Goal: Task Accomplishment & Management: Complete application form

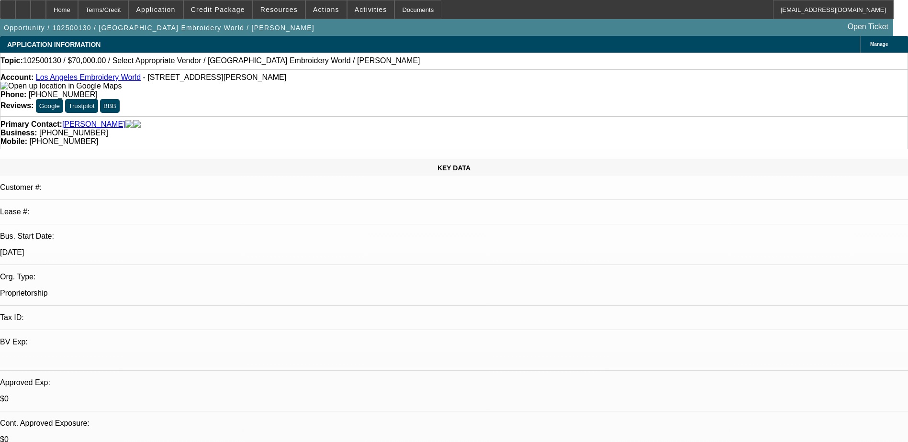
select select "0"
select select "2"
select select "0.1"
select select "4"
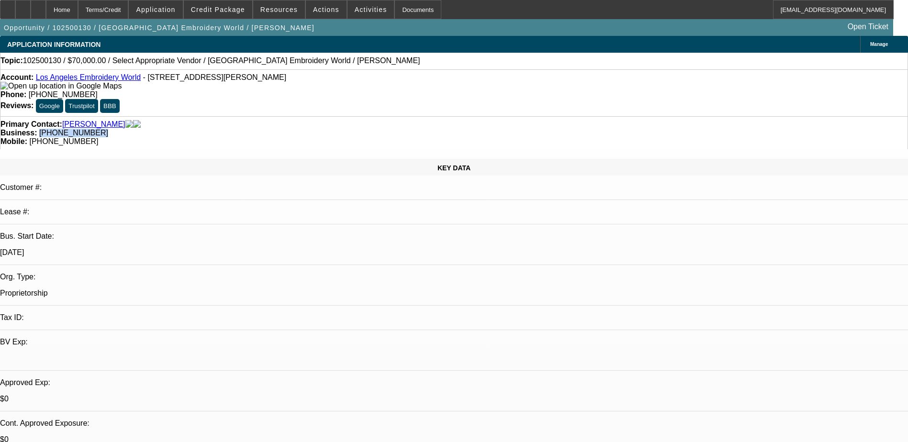
drag, startPoint x: 380, startPoint y: 108, endPoint x: 341, endPoint y: 114, distance: 38.8
click at [341, 116] on div "Primary Contact: Gamero, William Business: (323) 258-0161 Mobile: (323) 828-7200" at bounding box center [454, 132] width 908 height 33
copy span "[PHONE_NUMBER]"
click at [341, 116] on div "Primary Contact: Gamero, William Business: (323) 258-0161 Mobile: (323) 828-7200" at bounding box center [454, 132] width 908 height 33
drag, startPoint x: 529, startPoint y: 229, endPoint x: 523, endPoint y: 232, distance: 5.8
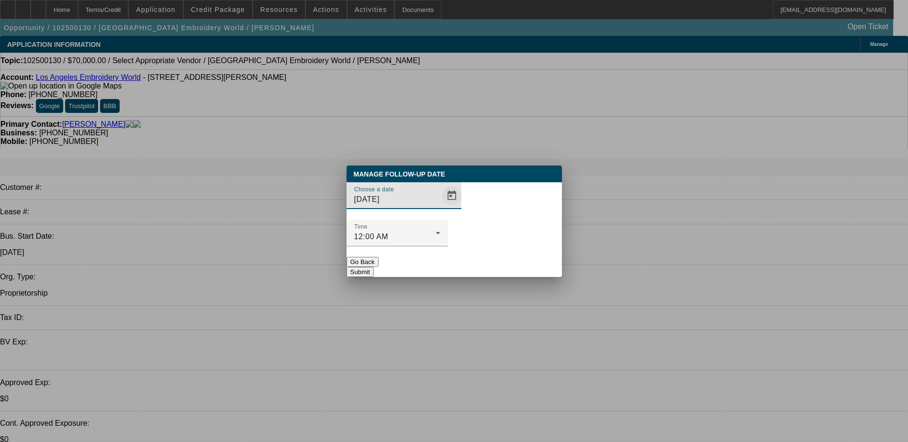
click at [441, 207] on span "Open calendar" at bounding box center [452, 195] width 23 height 23
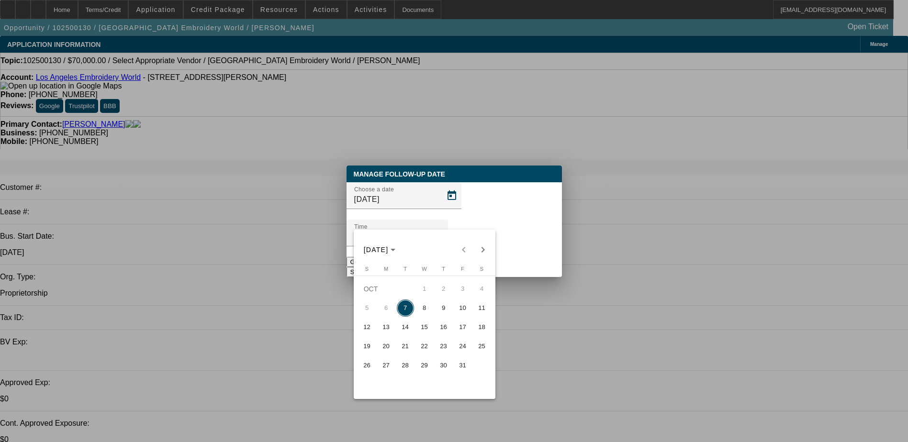
click at [423, 316] on span "8" at bounding box center [424, 308] width 17 height 17
type input "10/8/2025"
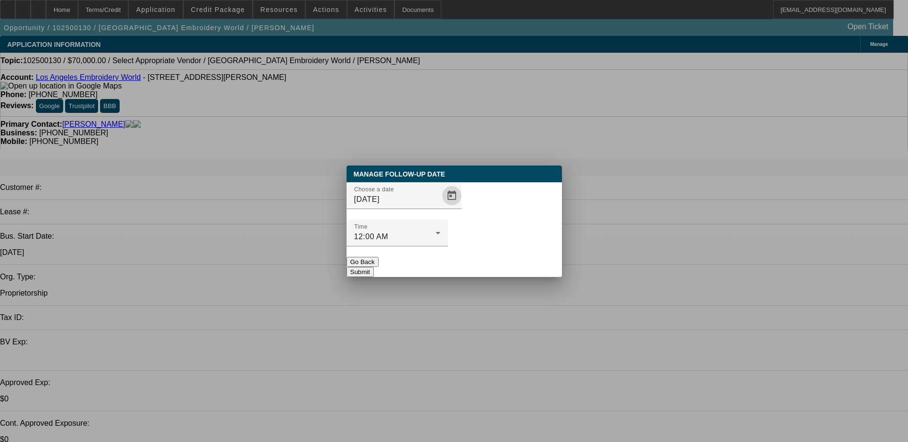
click at [374, 267] on button "Submit" at bounding box center [360, 272] width 27 height 10
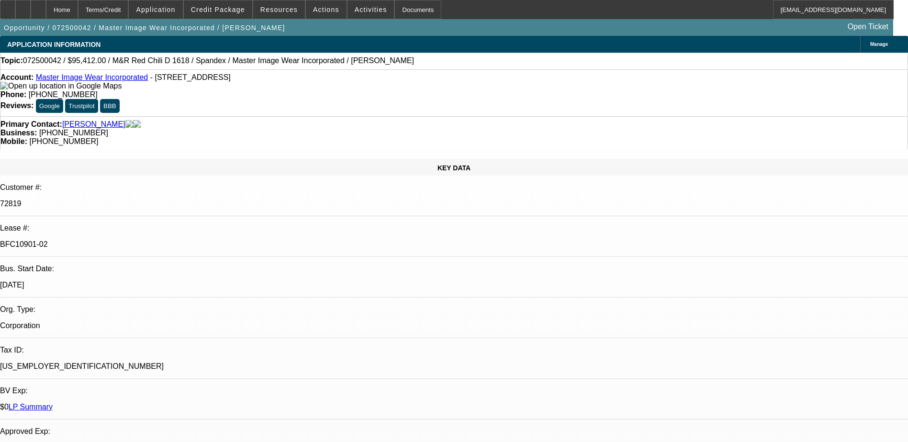
select select "0"
select select "0.1"
select select "4"
select select "0"
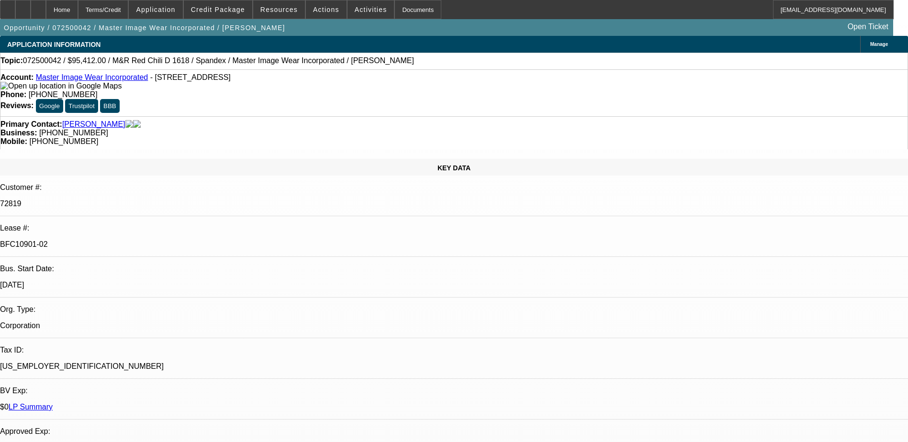
select select "0"
select select "0.1"
select select "4"
select select "0"
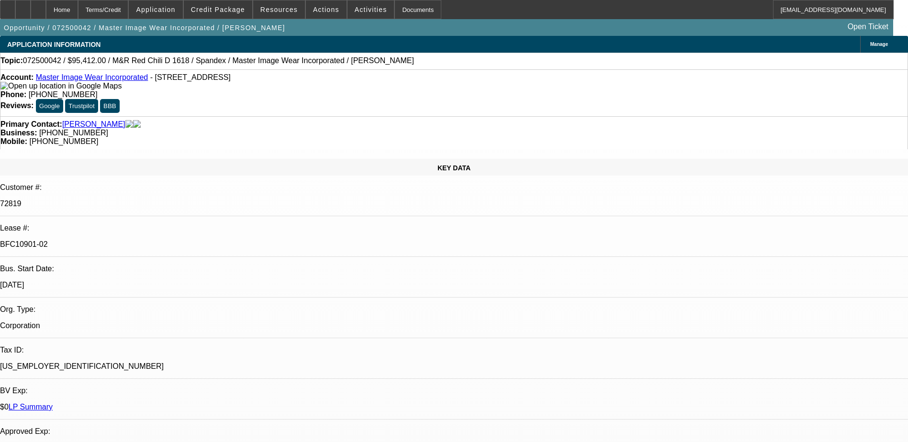
select select "3"
select select "0.1"
select select "4"
select select "0"
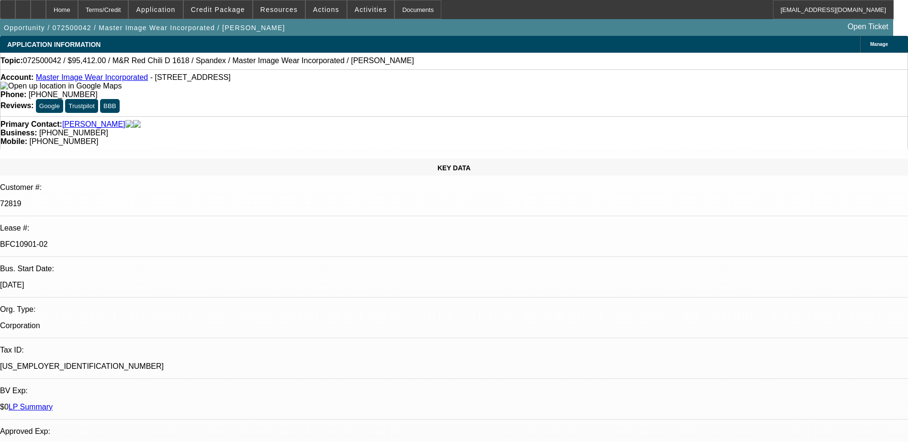
select select "3"
select select "0.1"
select select "4"
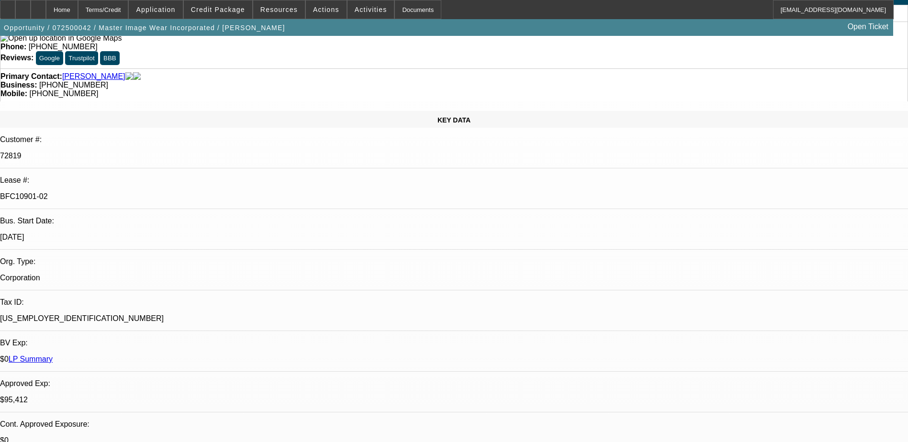
scroll to position [48, 0]
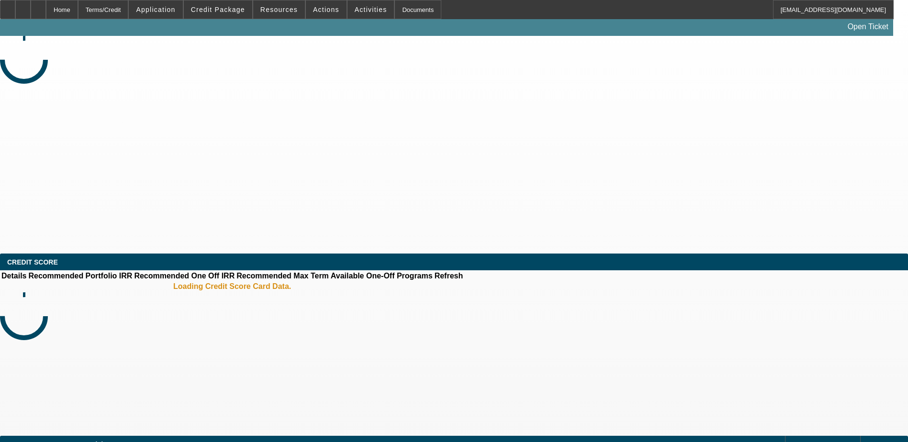
select select "0"
select select "2"
select select "0.1"
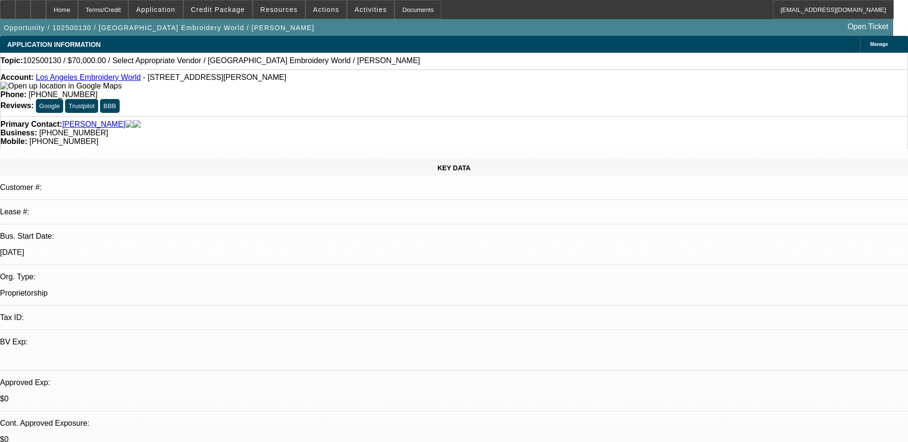
select select "1"
select select "2"
select select "4"
click at [245, 14] on span at bounding box center [218, 9] width 68 height 23
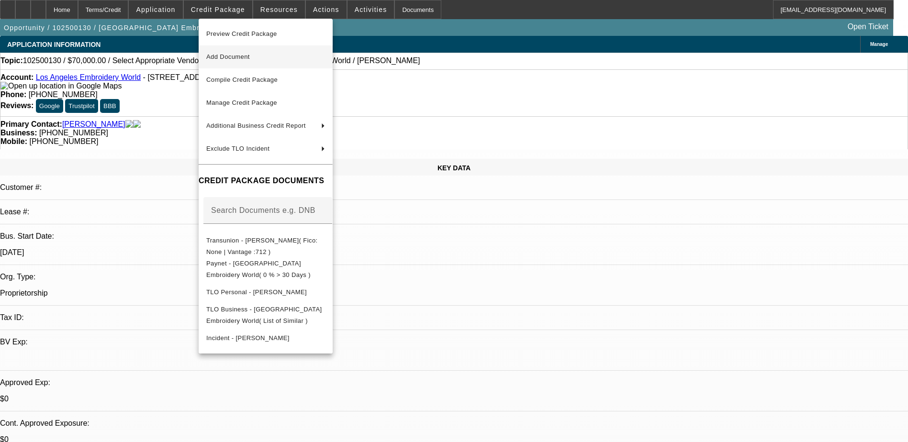
click at [304, 62] on span "Add Document" at bounding box center [265, 56] width 119 height 11
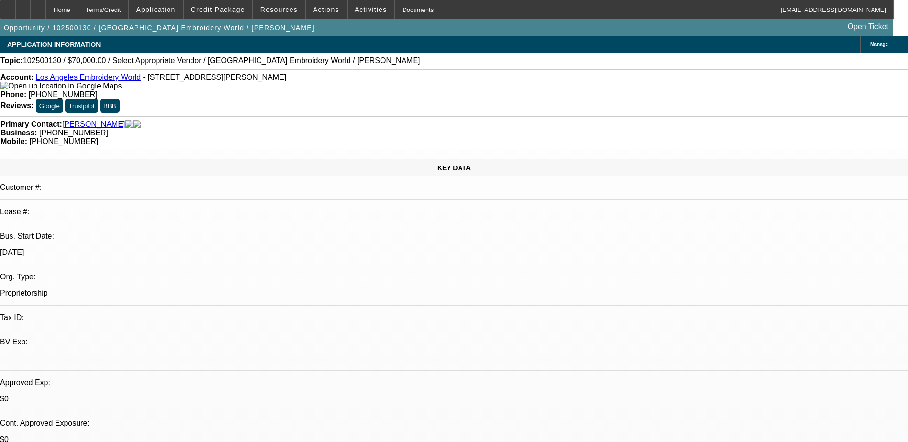
click at [216, 15] on span at bounding box center [218, 9] width 68 height 23
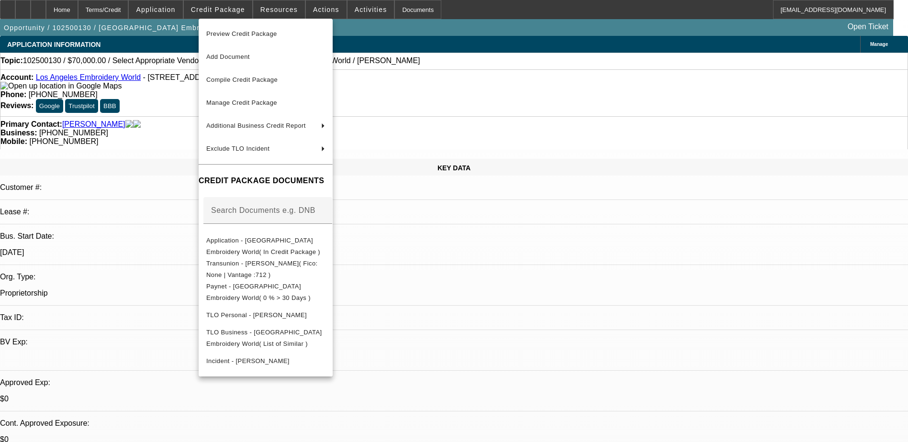
click at [484, 296] on div at bounding box center [454, 221] width 908 height 442
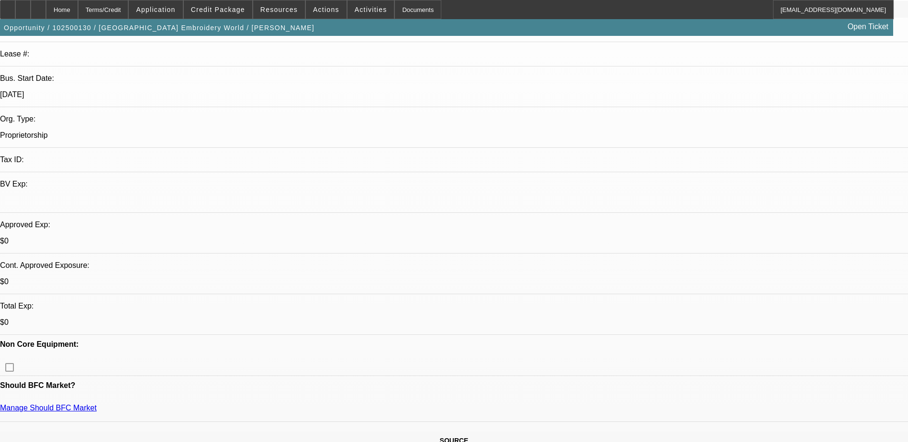
scroll to position [96, 0]
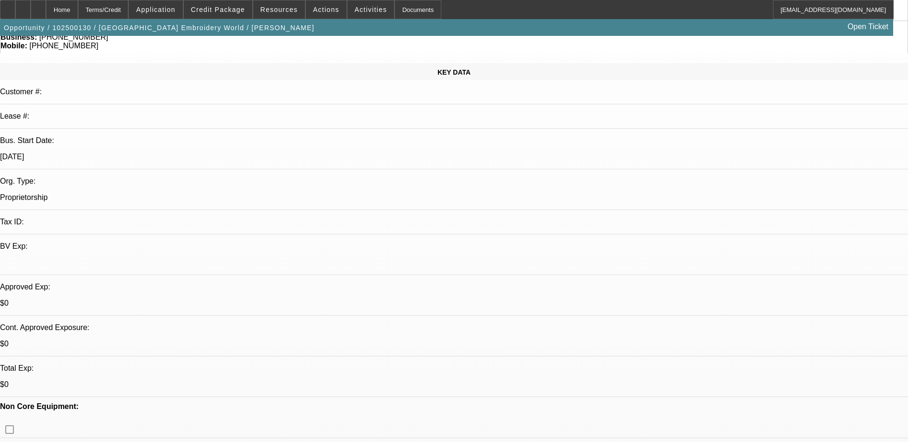
drag, startPoint x: 716, startPoint y: 97, endPoint x: 714, endPoint y: 89, distance: 8.3
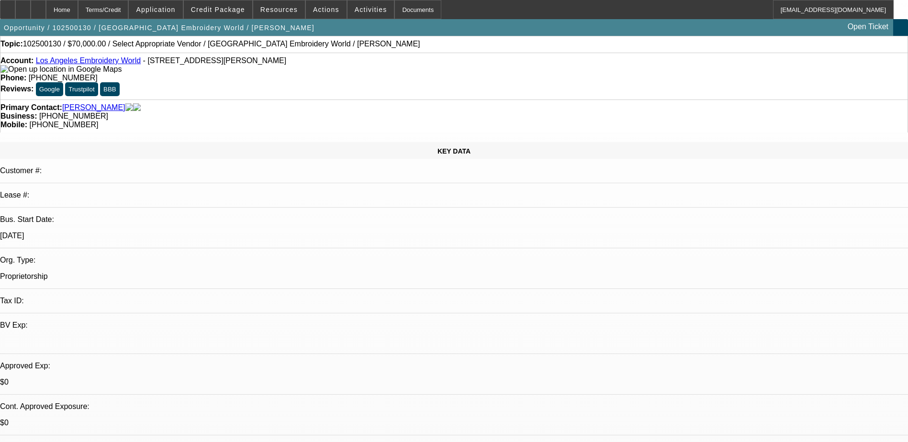
scroll to position [0, 0]
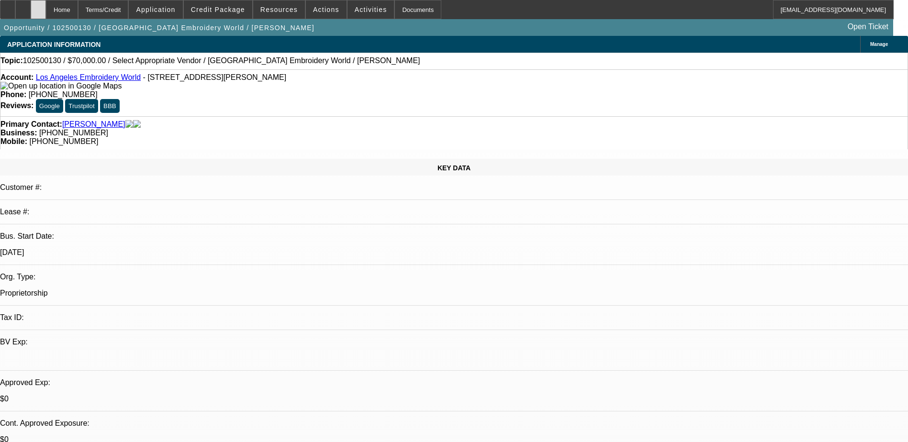
click at [38, 6] on icon at bounding box center [38, 6] width 0 height 0
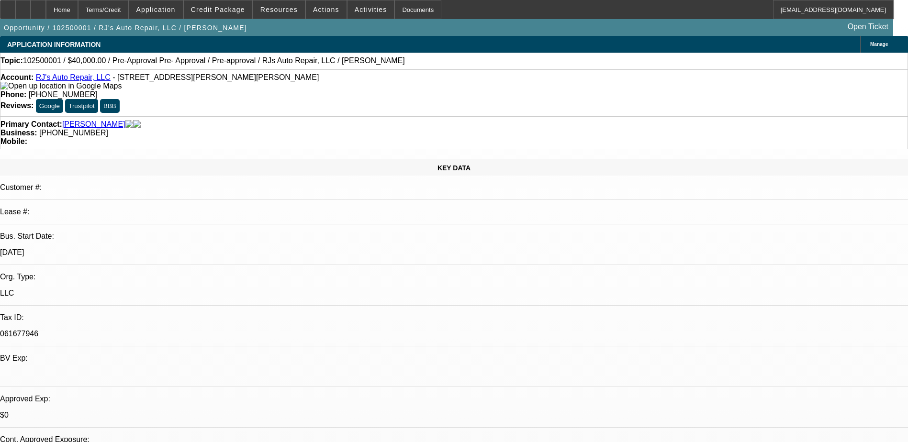
select select "0"
select select "6"
select select "0"
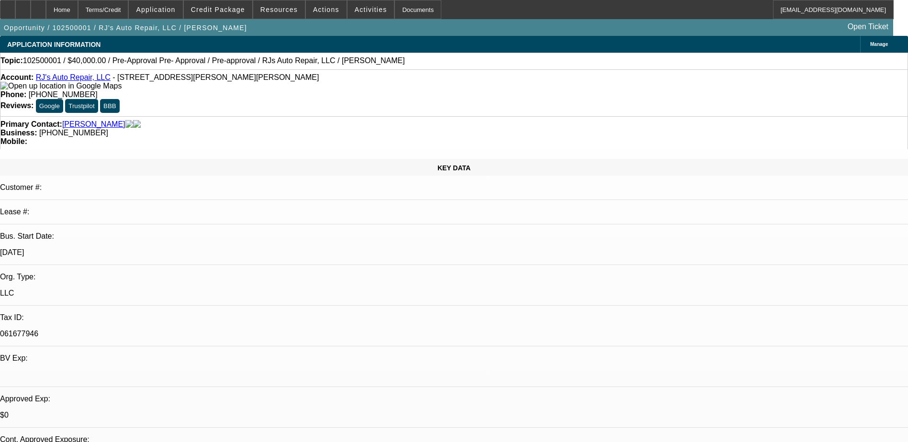
select select "0"
select select "3"
select select "0"
select select "6"
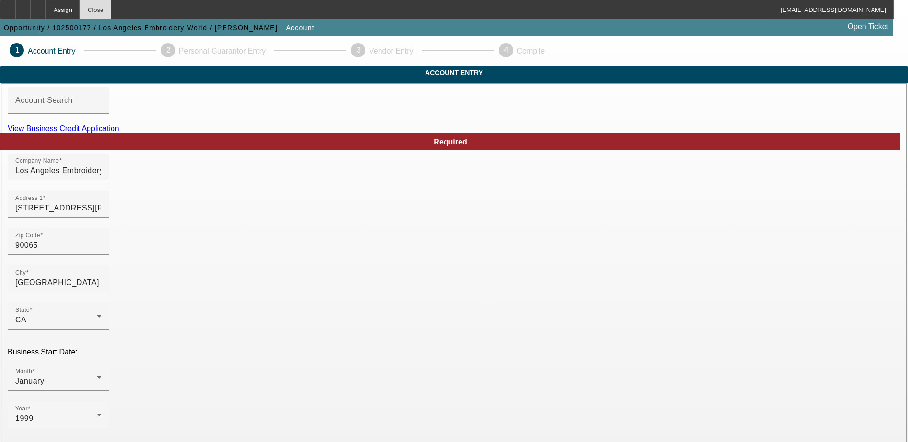
click at [111, 9] on div "Close" at bounding box center [95, 9] width 31 height 19
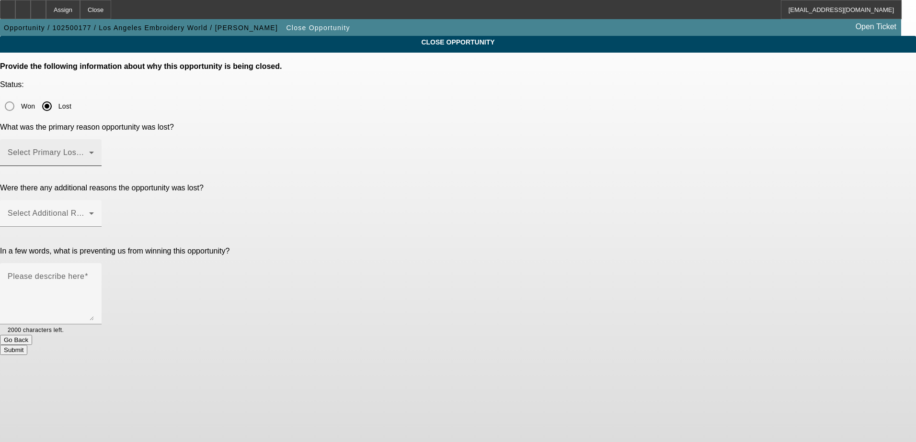
click at [94, 139] on div "Select Primary Lost Reason" at bounding box center [51, 152] width 86 height 27
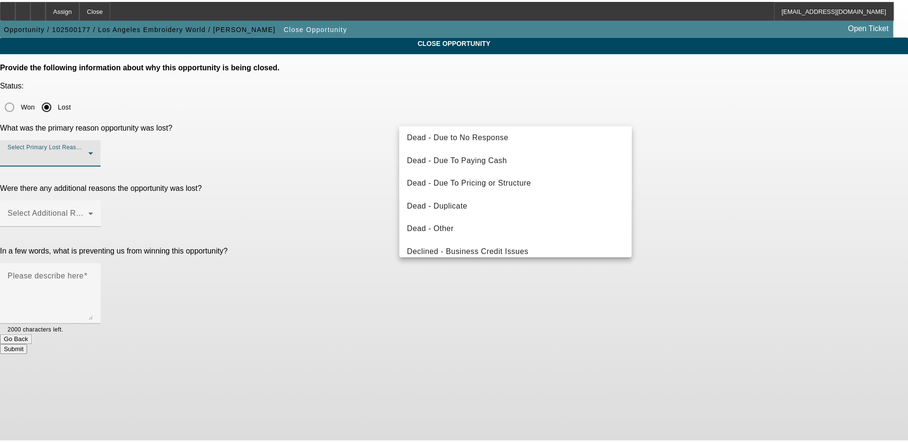
scroll to position [96, 0]
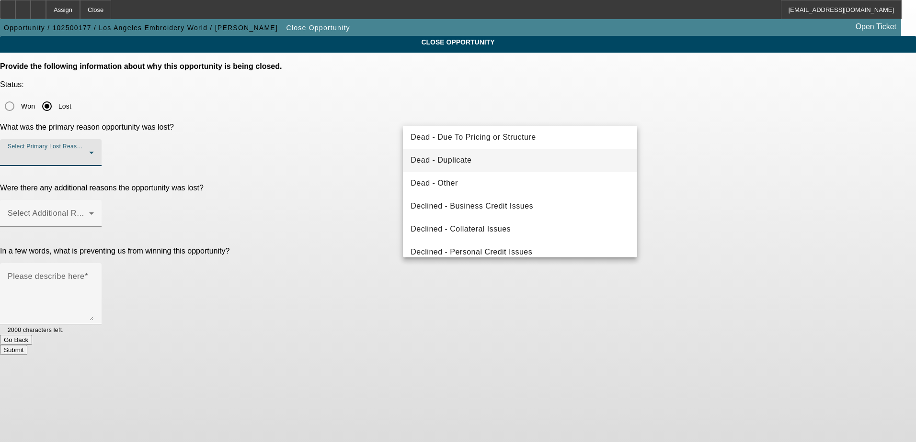
click at [530, 168] on mat-option "Dead - Duplicate" at bounding box center [520, 160] width 234 height 23
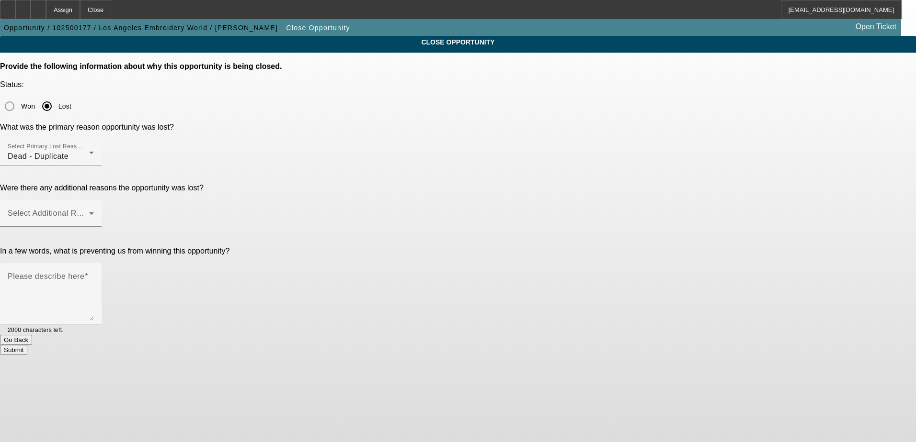
click at [788, 194] on app-close-opportunity "CLOSE OPPORTUNITY Provide the following information about why this opportunity …" at bounding box center [458, 195] width 916 height 319
click at [89, 212] on span at bounding box center [48, 217] width 81 height 11
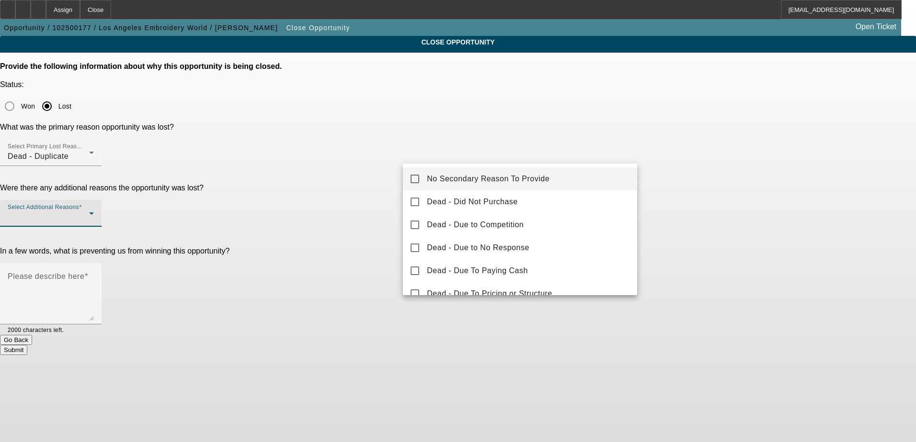
click at [574, 181] on mat-option "No Secondary Reason To Provide" at bounding box center [520, 179] width 234 height 23
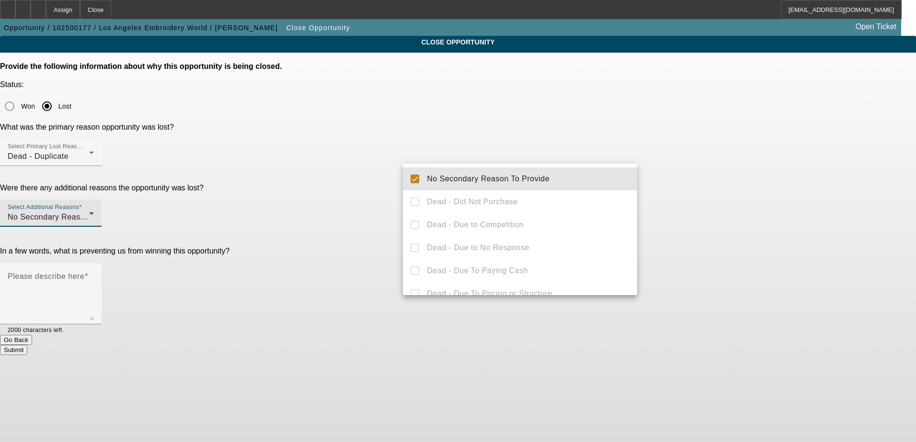
drag, startPoint x: 784, startPoint y: 190, endPoint x: 766, endPoint y: 192, distance: 18.4
click at [785, 190] on div at bounding box center [458, 221] width 916 height 442
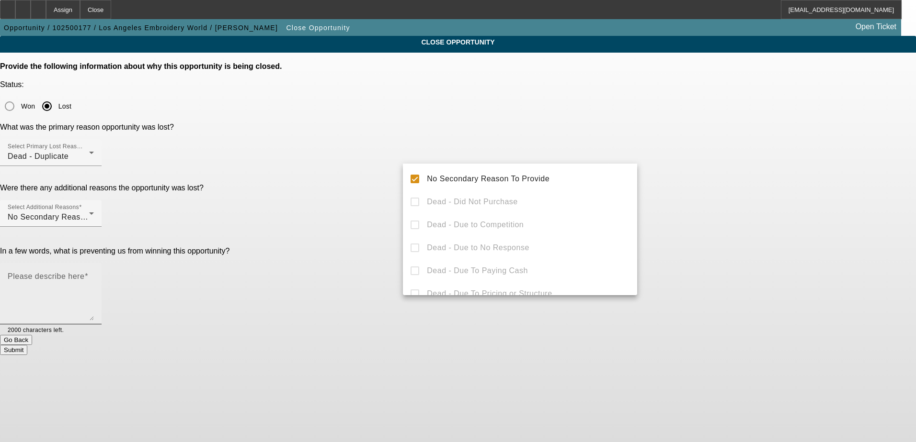
click at [94, 275] on textarea "Please describe here" at bounding box center [51, 298] width 86 height 46
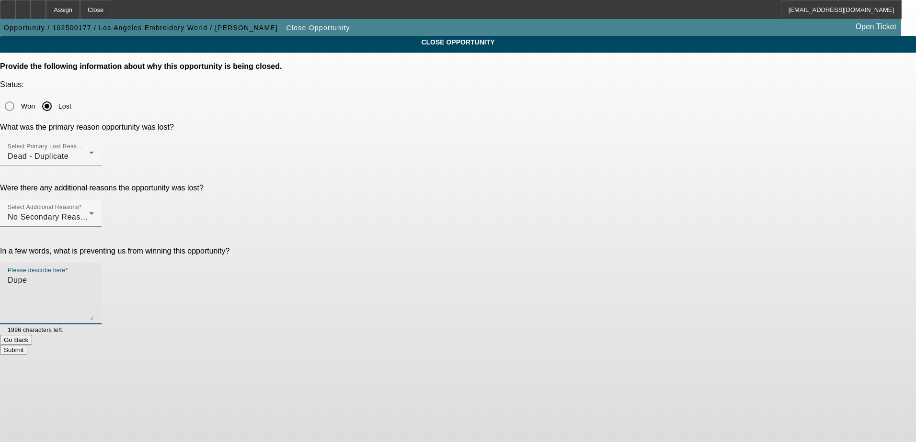
type textarea "Dupe"
click at [739, 222] on app-close-opportunity "CLOSE OPPORTUNITY Provide the following information about why this opportunity …" at bounding box center [458, 195] width 916 height 319
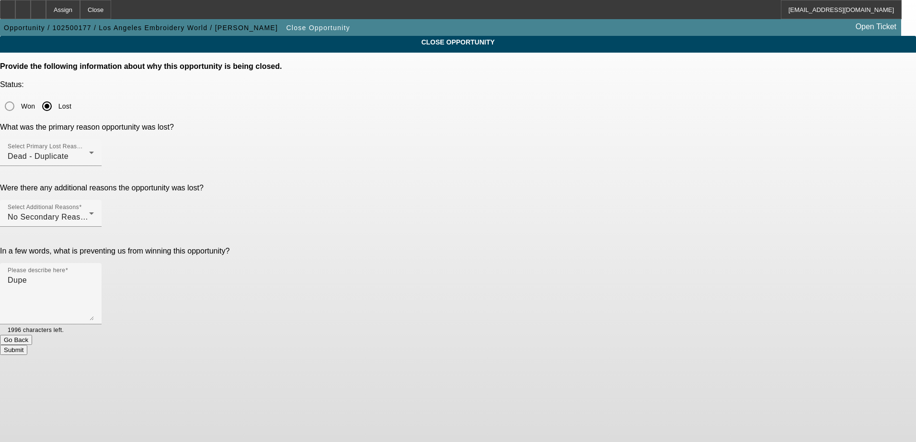
click at [27, 345] on button "Submit" at bounding box center [13, 350] width 27 height 10
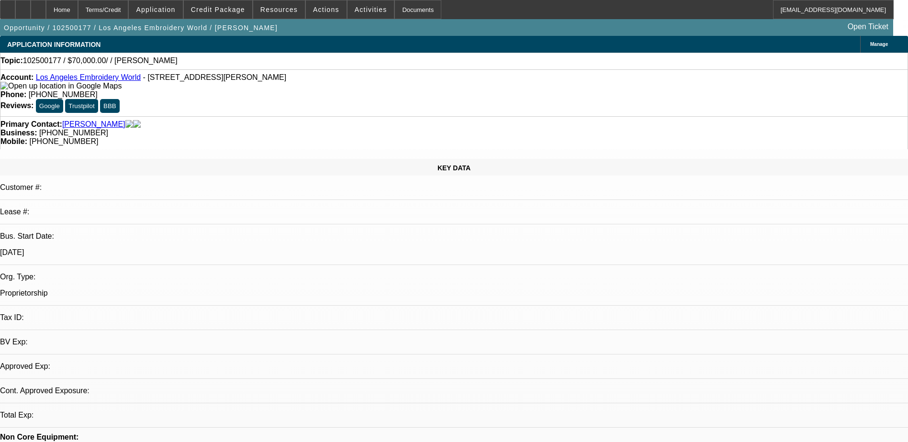
select select "0"
select select "2"
select select "0.1"
select select "4"
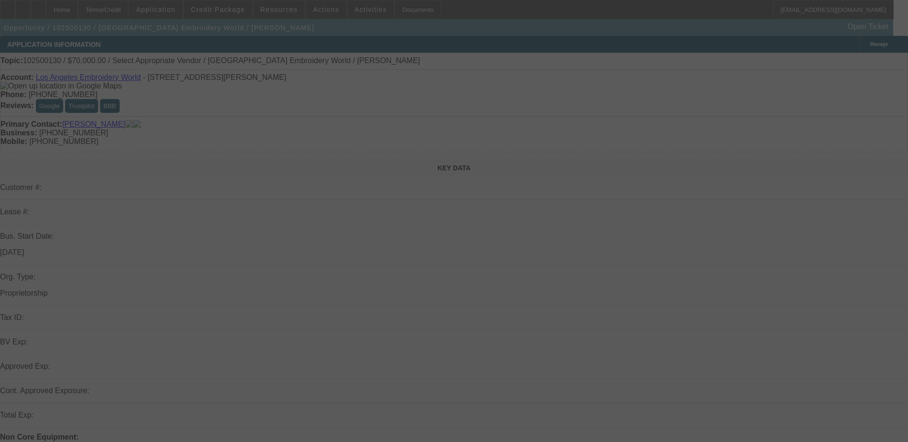
scroll to position [239, 0]
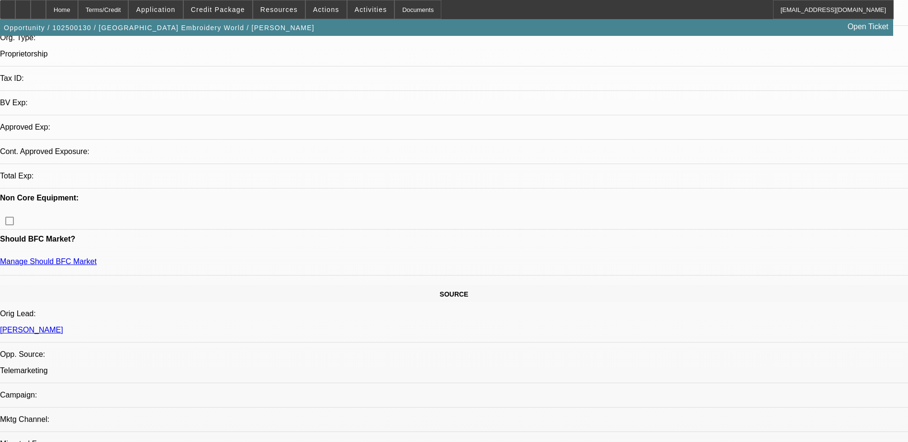
select select "0"
select select "2"
select select "0.1"
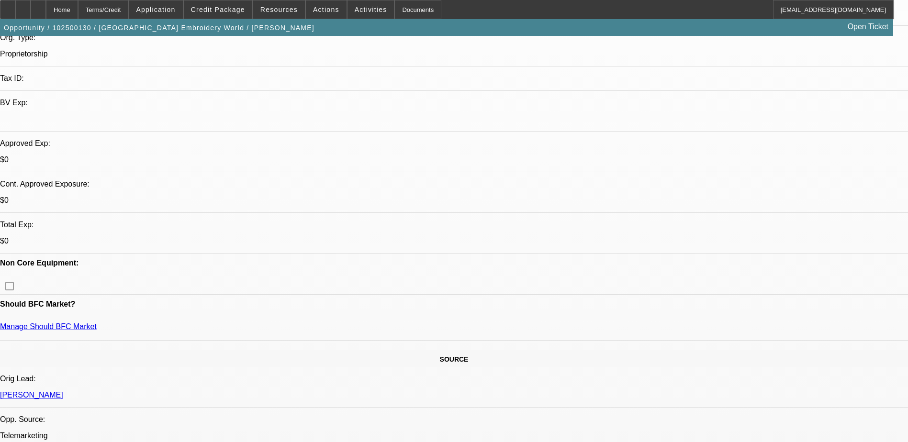
select select "1"
select select "2"
select select "4"
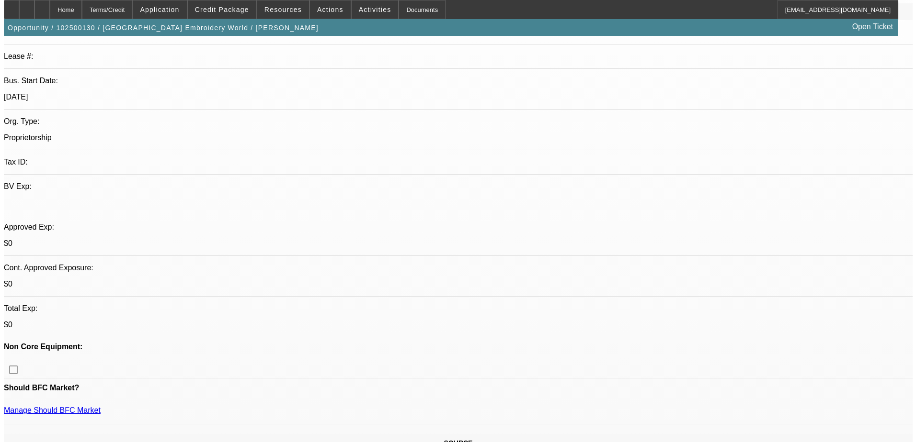
scroll to position [0, 0]
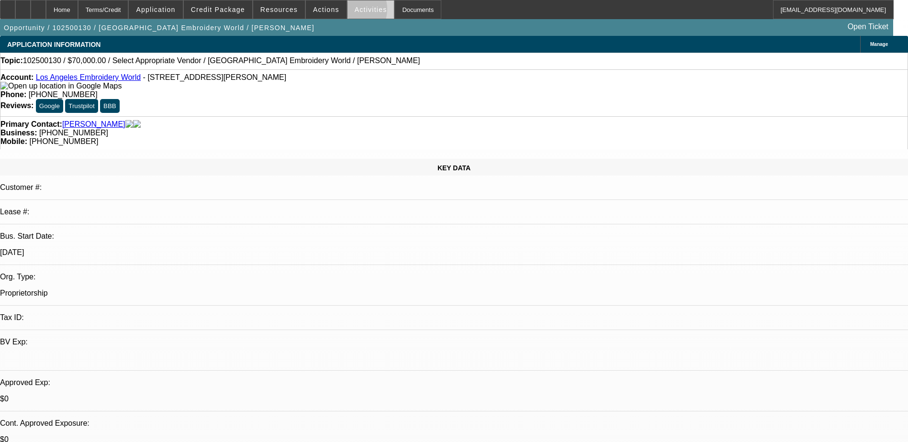
click at [348, 11] on span at bounding box center [371, 9] width 47 height 23
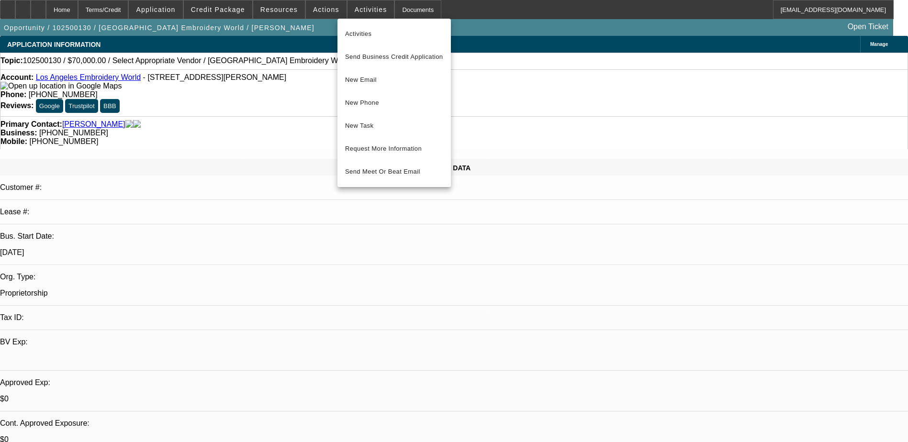
click at [304, 59] on div at bounding box center [454, 221] width 908 height 442
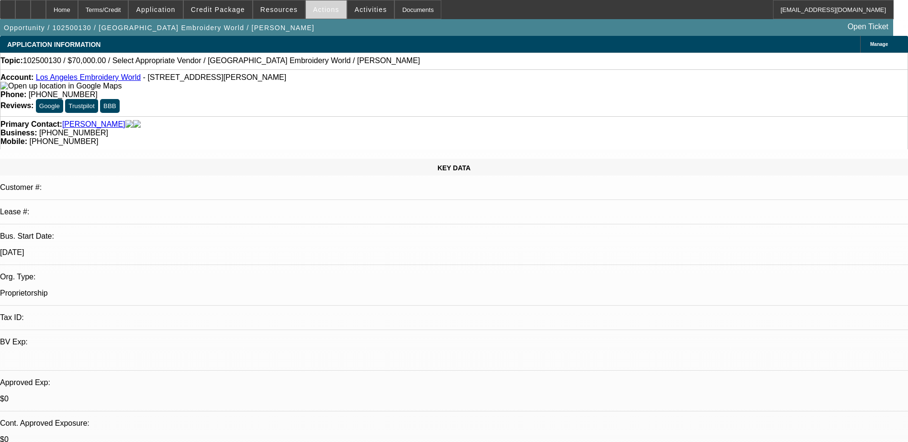
click at [323, 11] on span "Actions" at bounding box center [326, 10] width 26 height 8
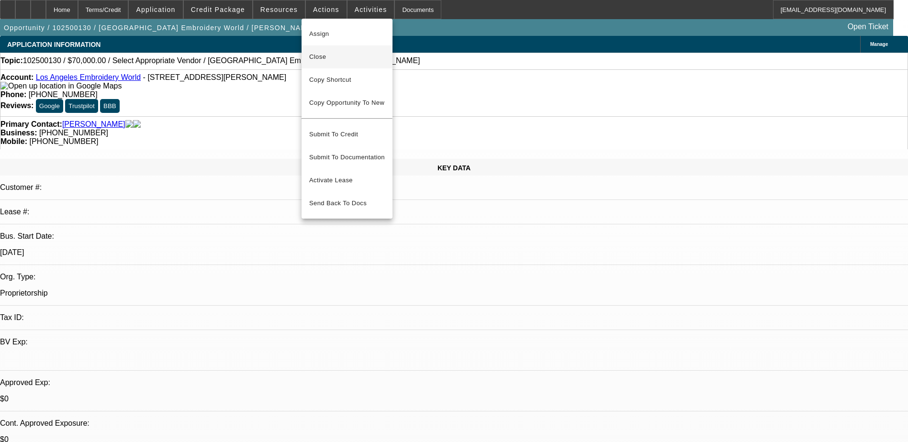
click at [364, 61] on span "Close" at bounding box center [347, 56] width 76 height 11
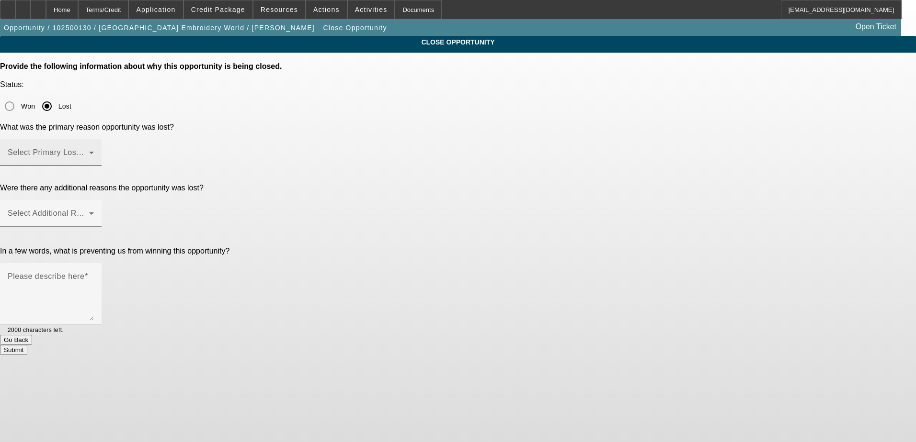
click at [94, 139] on div "Select Primary Lost Reason" at bounding box center [51, 152] width 86 height 27
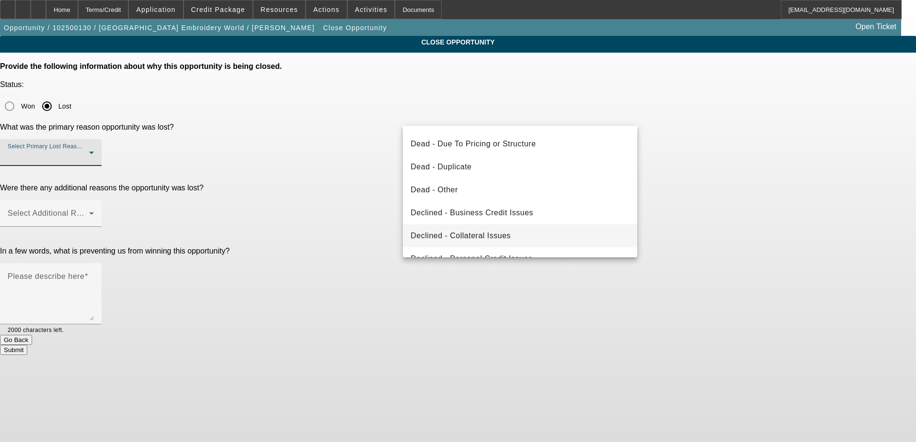
scroll to position [33, 0]
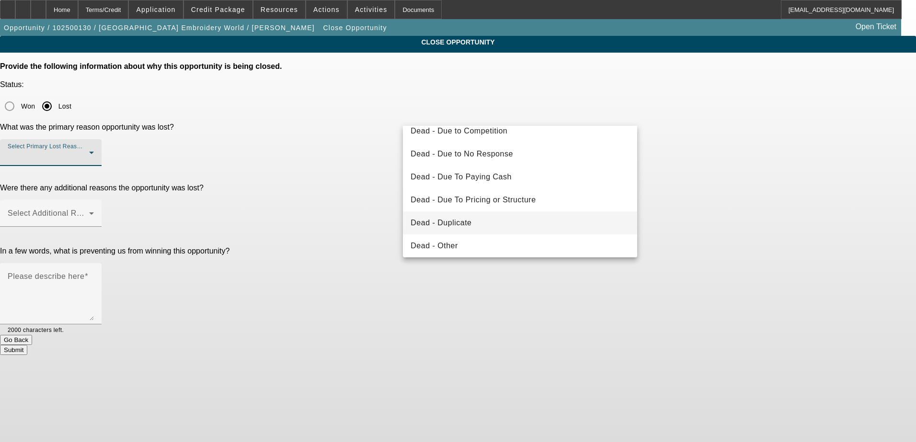
click at [516, 214] on mat-option "Dead - Duplicate" at bounding box center [520, 223] width 234 height 23
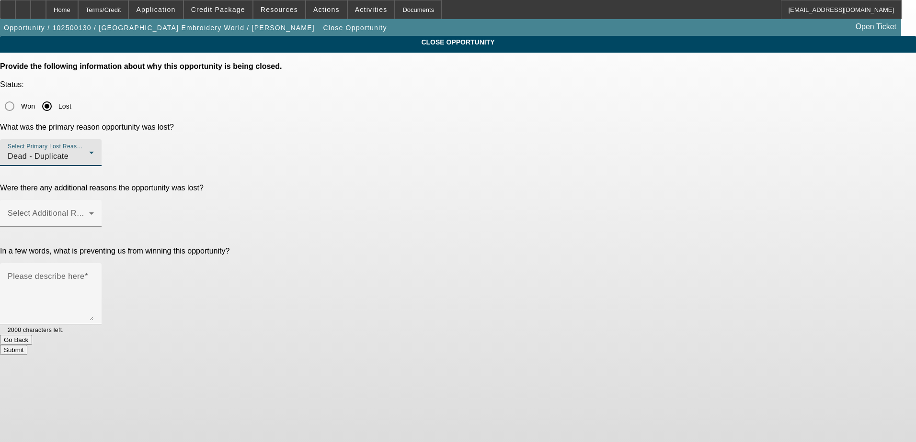
click at [751, 212] on app-close-opportunity "CLOSE OPPORTUNITY Provide the following information about why this opportunity …" at bounding box center [458, 195] width 916 height 319
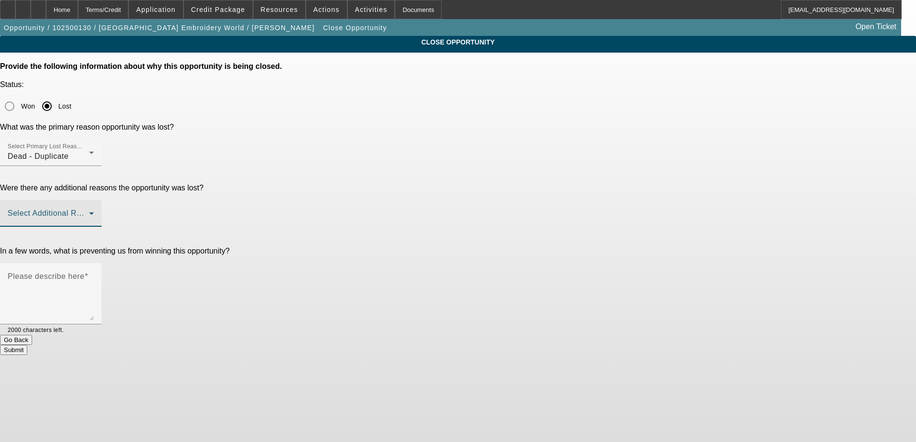
click at [97, 208] on icon at bounding box center [91, 213] width 11 height 11
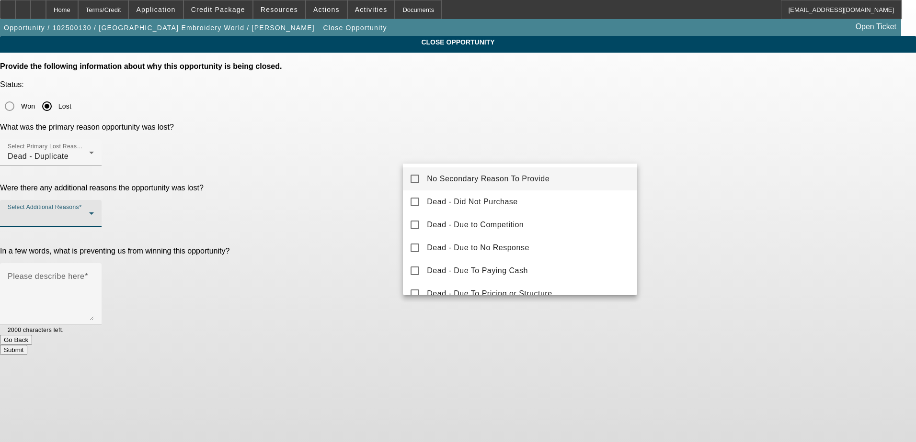
click at [592, 176] on mat-option "No Secondary Reason To Provide" at bounding box center [520, 179] width 234 height 23
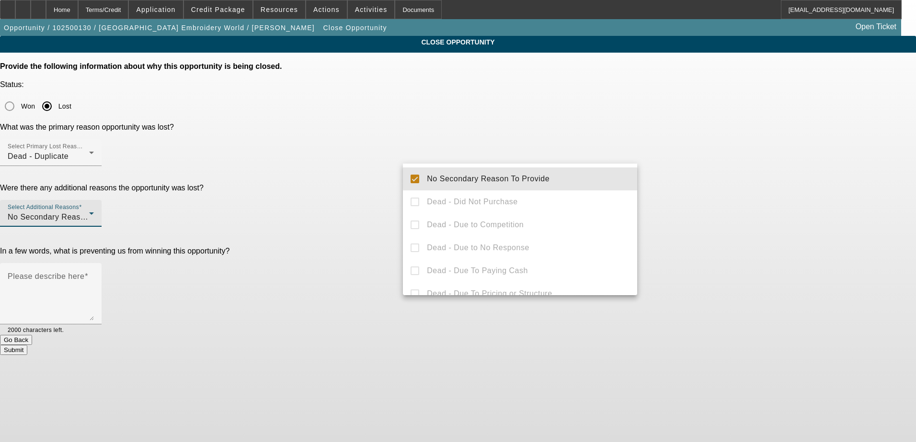
click at [757, 176] on div at bounding box center [458, 221] width 916 height 442
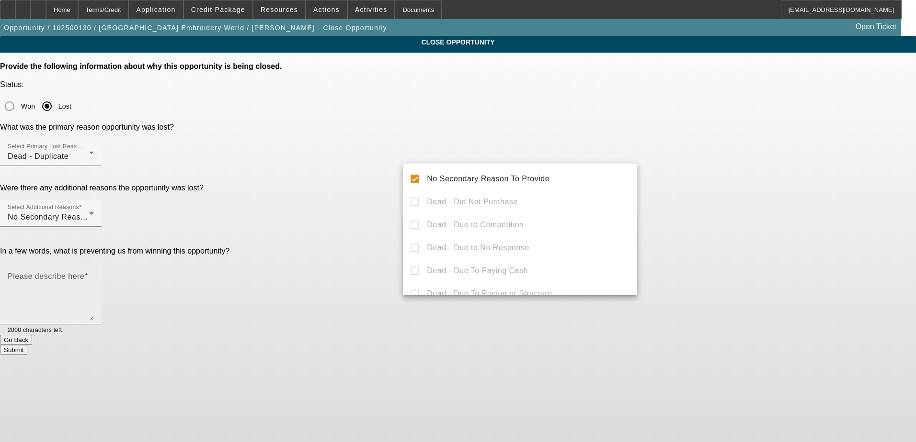
click at [94, 275] on textarea "Please describe here" at bounding box center [51, 298] width 86 height 46
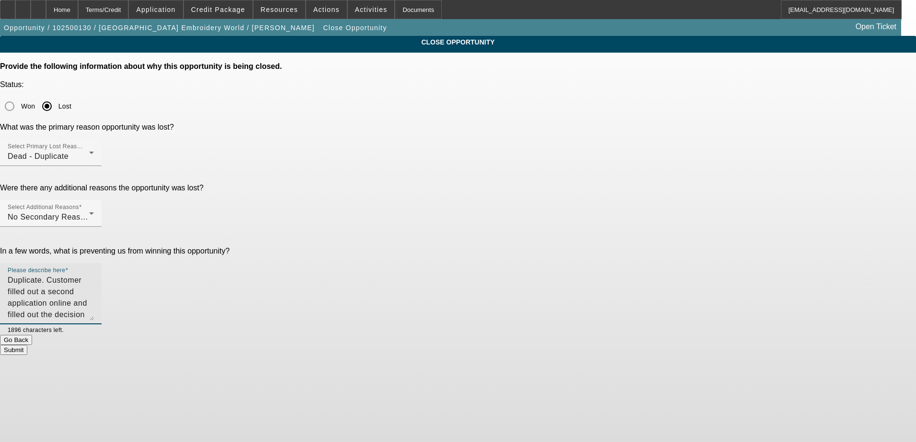
type textarea "Duplicate. Customer filled out a second application online and filled out the d…"
drag, startPoint x: 726, startPoint y: 219, endPoint x: 678, endPoint y: 233, distance: 50.6
click at [723, 222] on div "CLOSE OPPORTUNITY Provide the following information about why this opportunity …" at bounding box center [458, 195] width 916 height 319
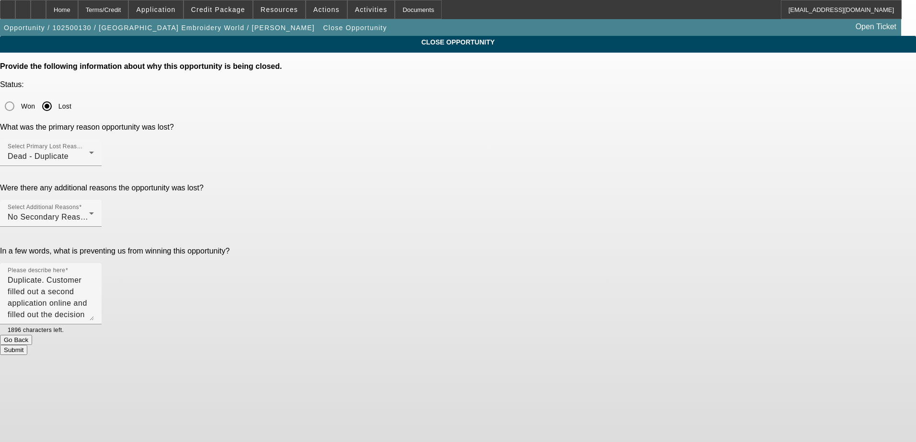
click at [27, 345] on button "Submit" at bounding box center [13, 350] width 27 height 10
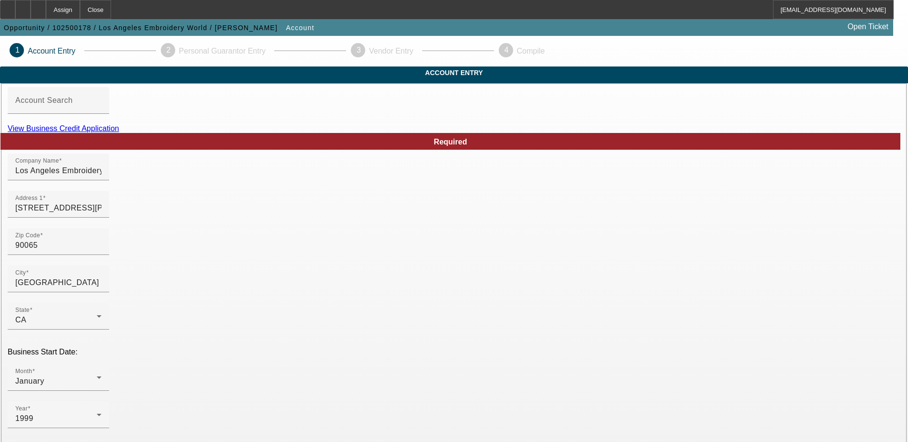
click at [119, 133] on link "View Business Credit Application" at bounding box center [64, 128] width 112 height 8
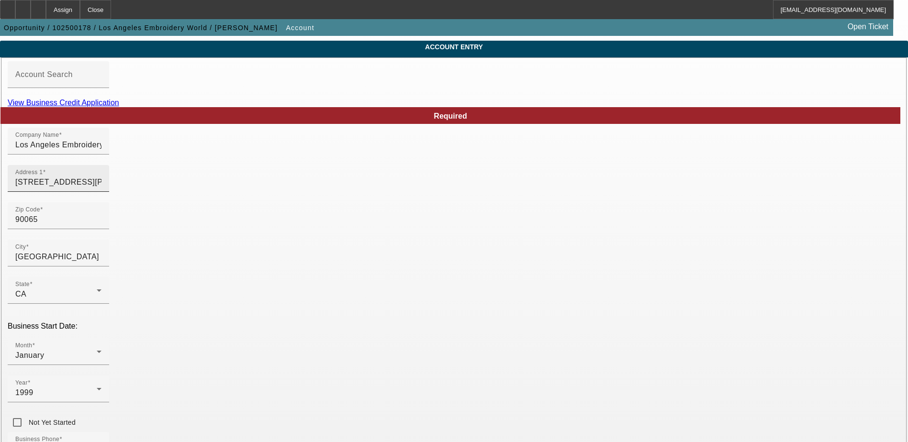
scroll to position [48, 0]
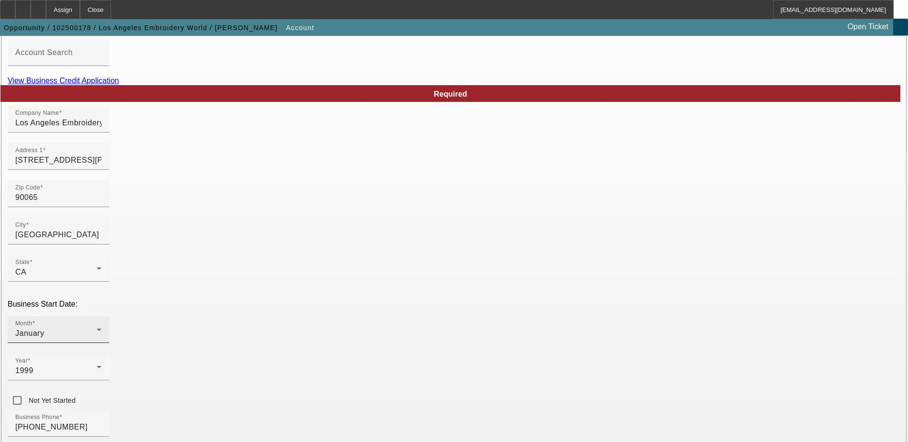
click at [97, 328] on div "January" at bounding box center [55, 333] width 81 height 11
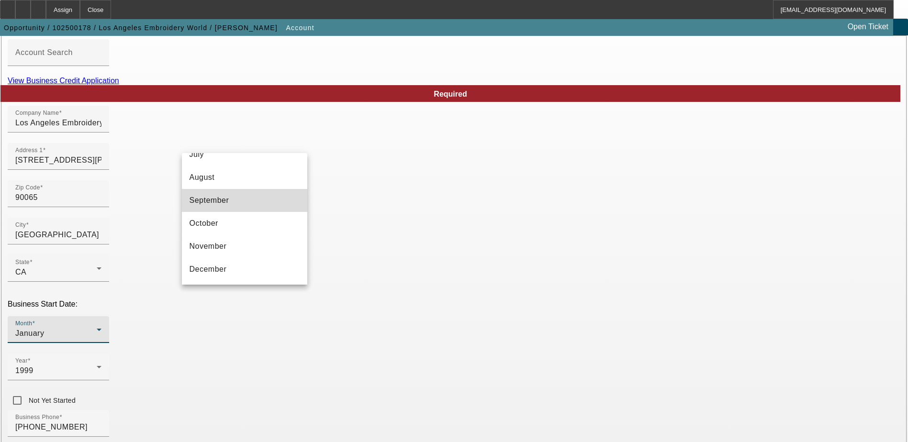
click at [274, 206] on mat-option "September" at bounding box center [244, 200] width 125 height 23
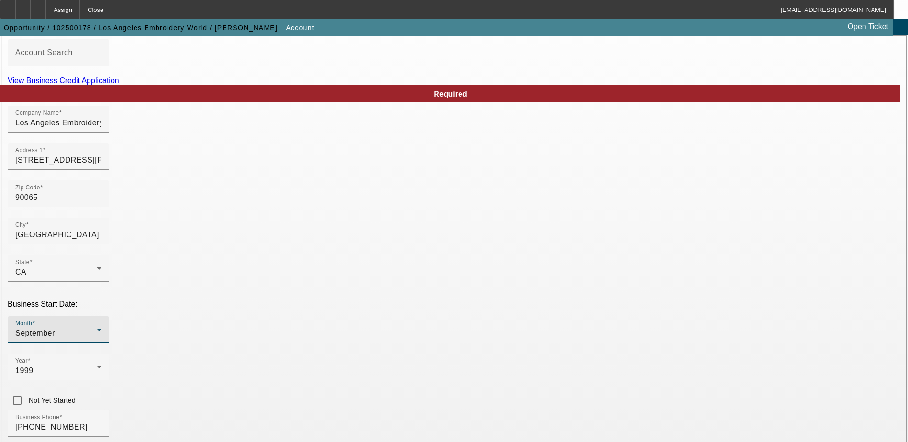
click at [392, 410] on div "Business Phone (323) 258-0161" at bounding box center [454, 428] width 893 height 37
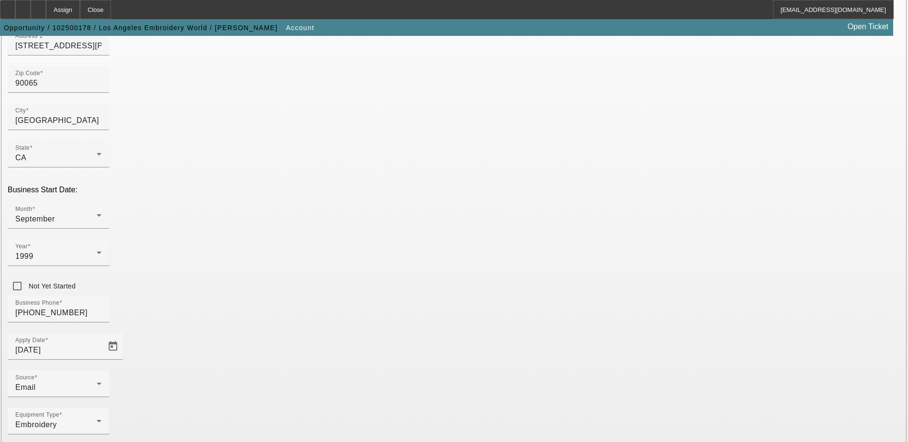
scroll to position [170, 0]
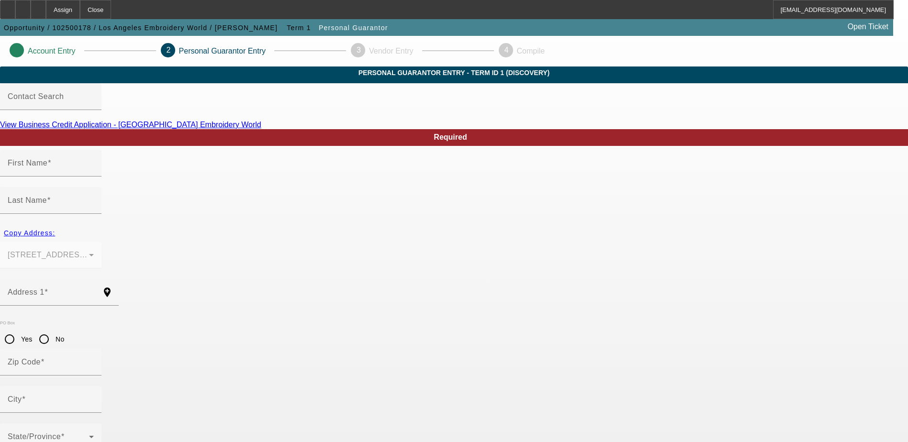
type input "William"
type input "Gamero"
type input "3283 Fletcher Drive"
radio input "true"
type input "90065"
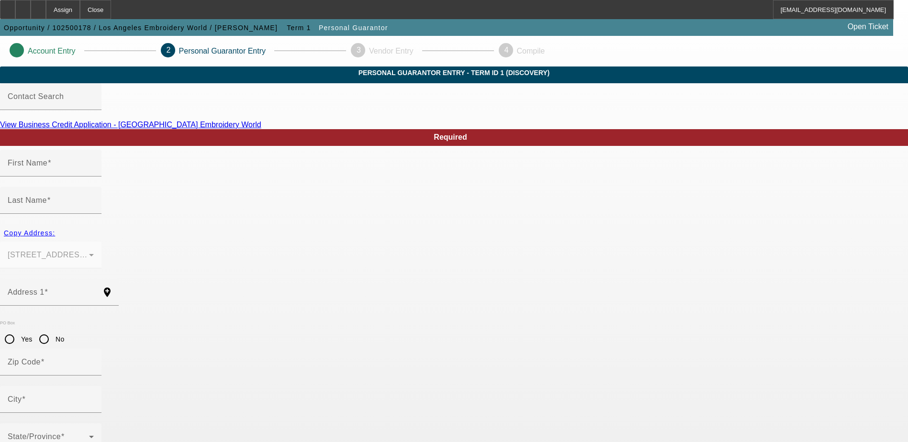
type input "Los Angeles"
type input "(323) 256-5799"
type input "100"
type input "609-09-3750"
type input "laworld33@gmail.com"
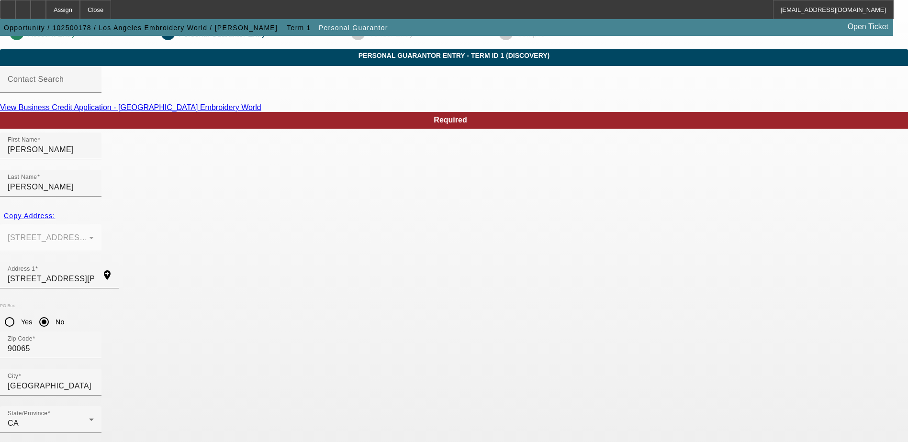
scroll to position [26, 0]
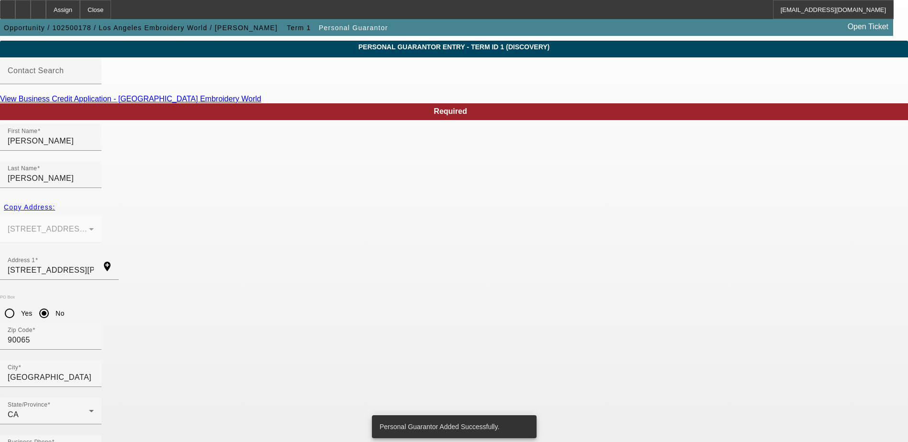
scroll to position [0, 0]
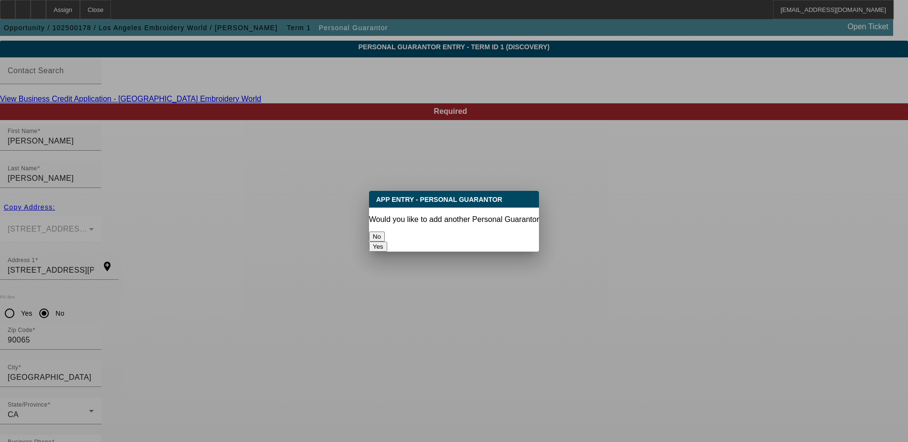
click at [385, 233] on button "No" at bounding box center [377, 237] width 16 height 10
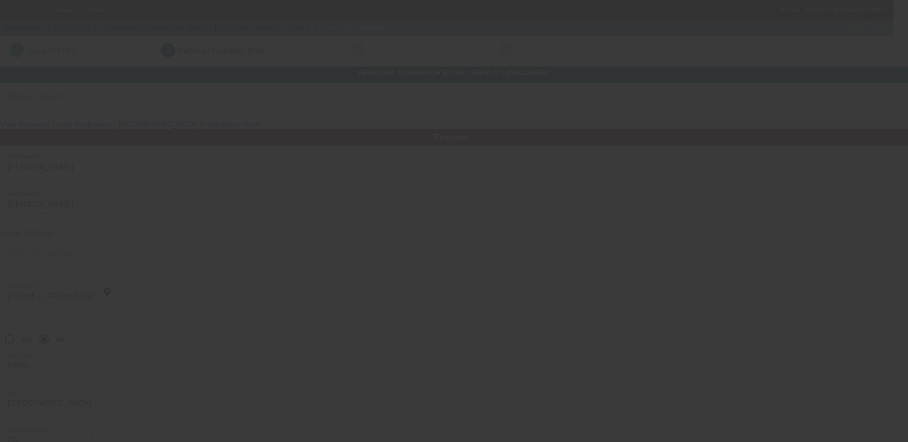
scroll to position [26, 0]
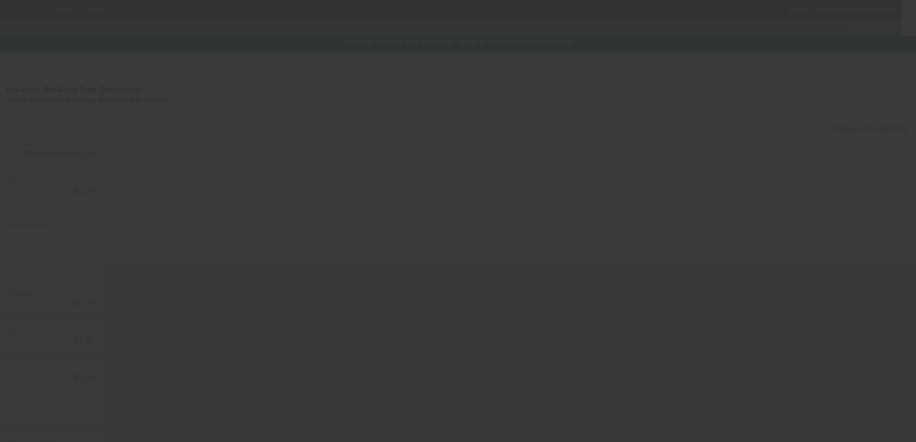
type input "$30,000.00"
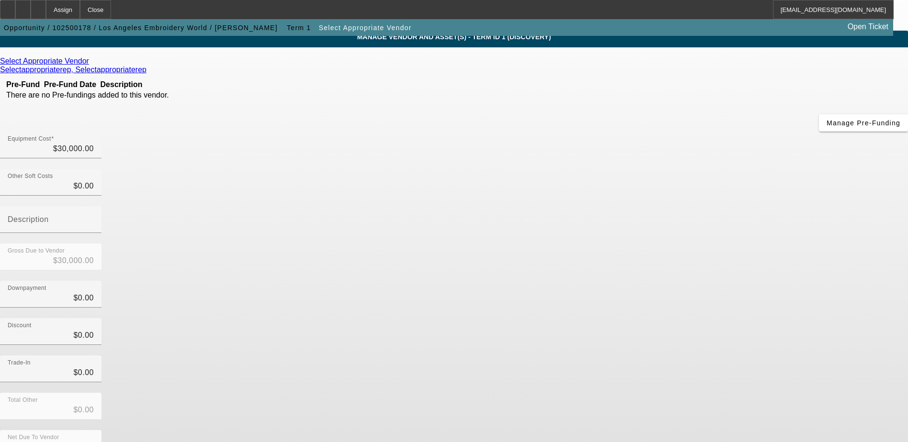
scroll to position [46, 0]
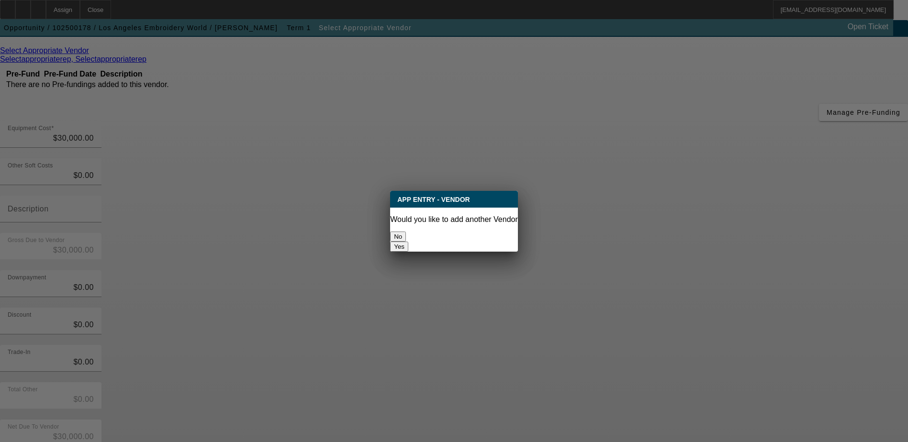
scroll to position [0, 0]
click at [406, 234] on button "No" at bounding box center [398, 237] width 16 height 10
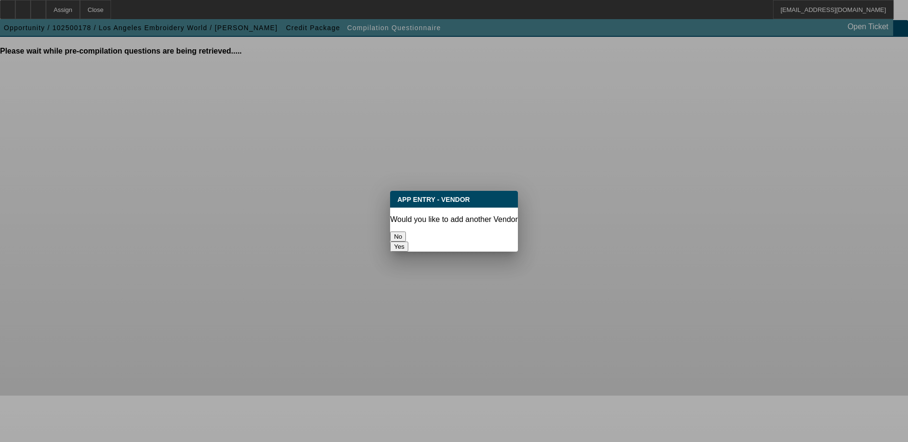
click at [406, 232] on button "No" at bounding box center [398, 237] width 16 height 10
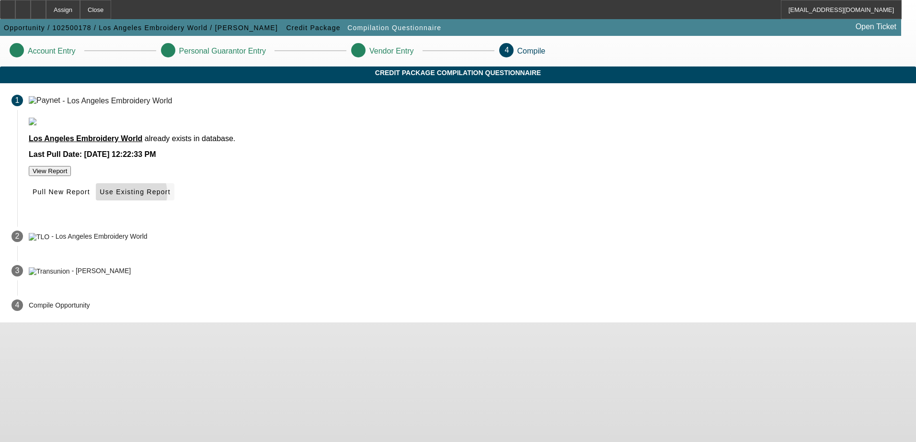
click at [174, 204] on span at bounding box center [135, 192] width 78 height 23
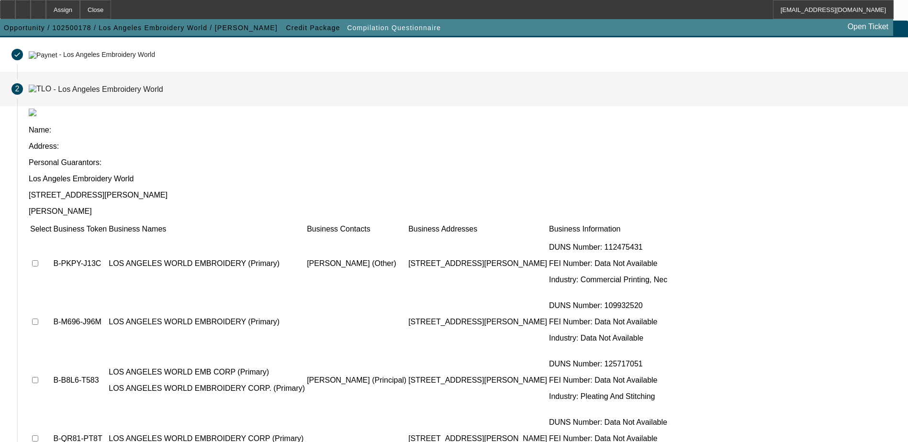
scroll to position [48, 0]
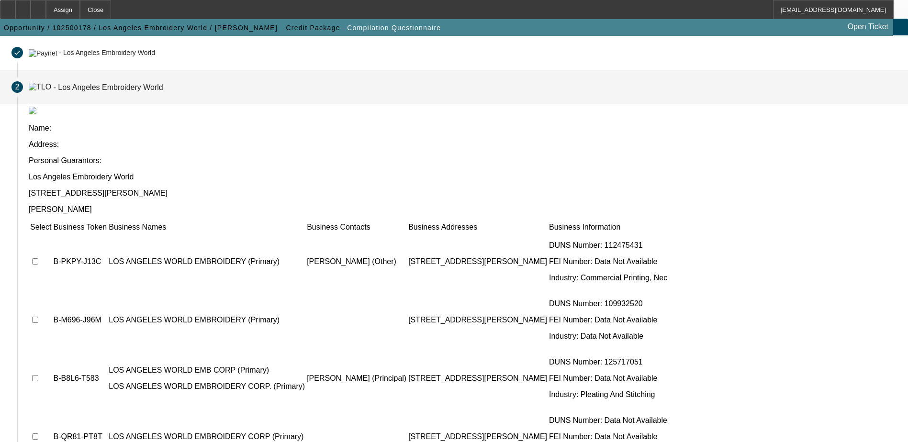
click at [38, 259] on input "checkbox" at bounding box center [35, 262] width 6 height 6
checkbox input "true"
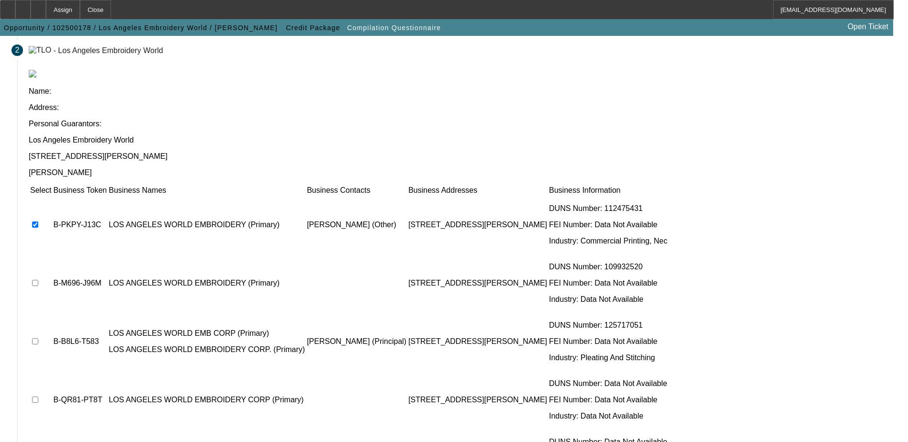
scroll to position [122, 0]
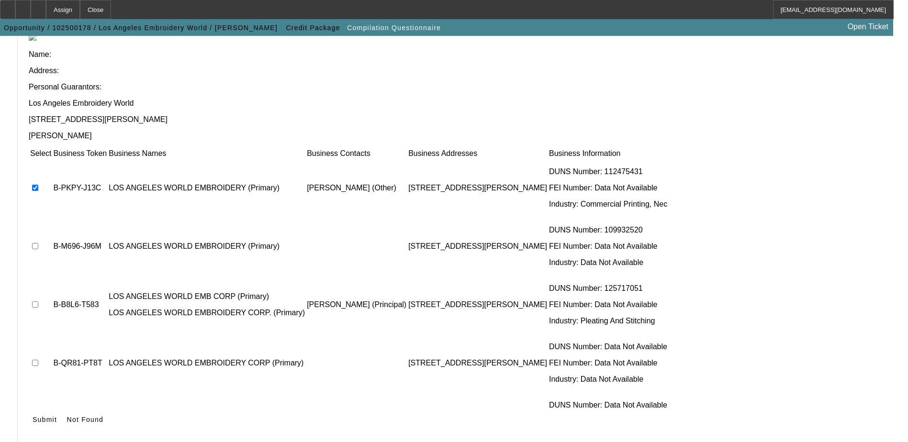
click at [38, 243] on input "checkbox" at bounding box center [35, 246] width 6 height 6
checkbox input "true"
click at [38, 302] on input "checkbox" at bounding box center [35, 305] width 6 height 6
checkbox input "true"
click at [38, 360] on input "checkbox" at bounding box center [35, 363] width 6 height 6
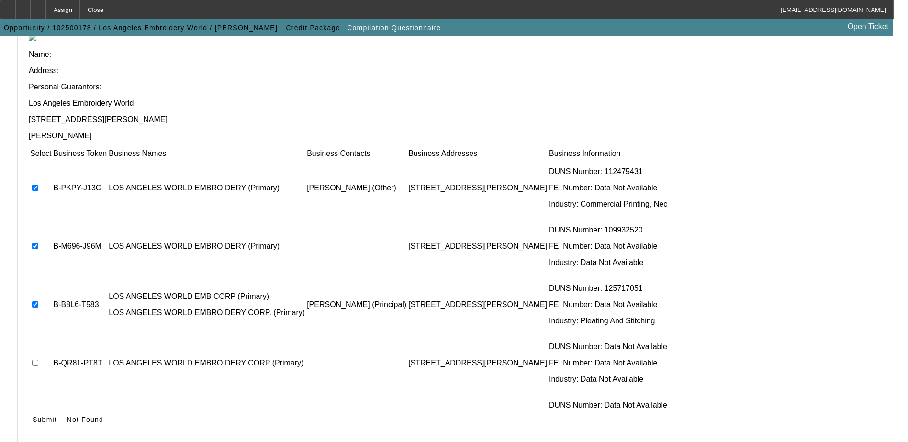
checkbox input "true"
click at [38, 419] on input "checkbox" at bounding box center [35, 422] width 6 height 6
checkbox input "true"
click at [57, 416] on span "Submit" at bounding box center [45, 420] width 24 height 8
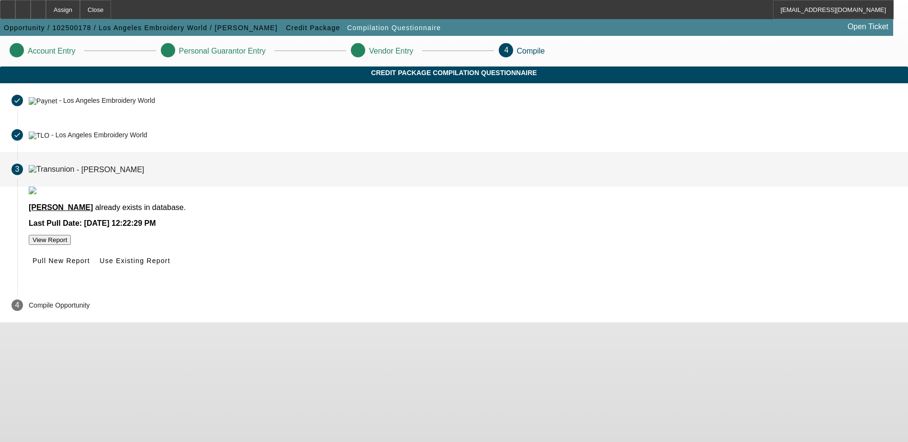
scroll to position [0, 0]
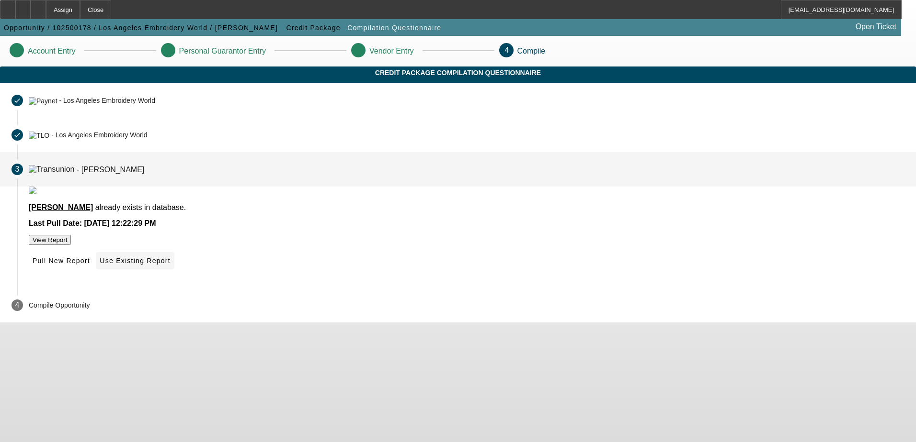
click at [170, 265] on span "Use Existing Report" at bounding box center [135, 261] width 70 height 8
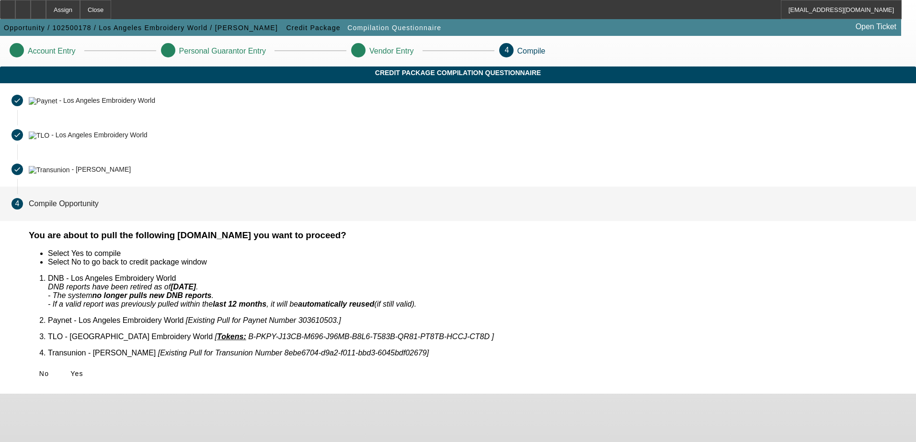
click at [250, 351] on div "You are about to pull the following documents.Do you want to proceed? Select Ye…" at bounding box center [466, 312] width 898 height 164
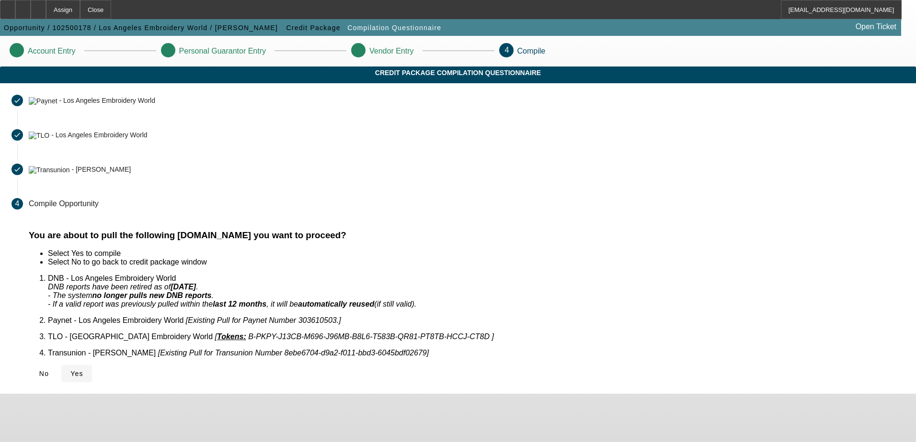
click at [83, 370] on span "Yes" at bounding box center [76, 374] width 13 height 8
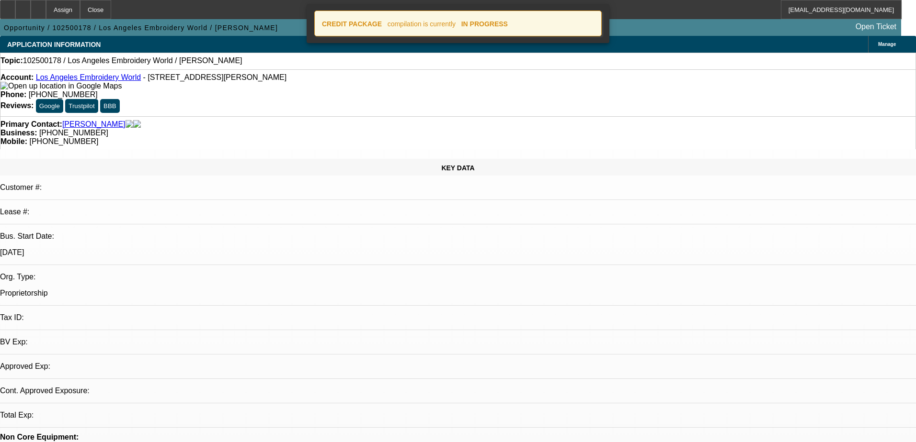
select select "0"
select select "2"
select select "0.1"
select select "4"
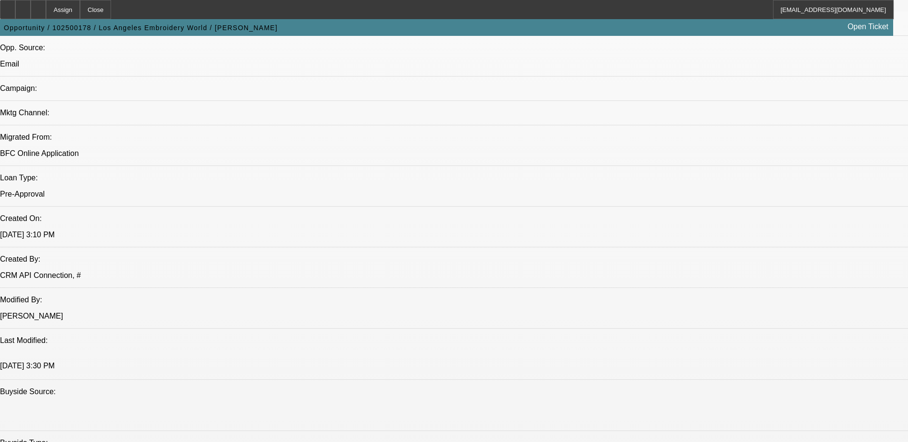
scroll to position [575, 0]
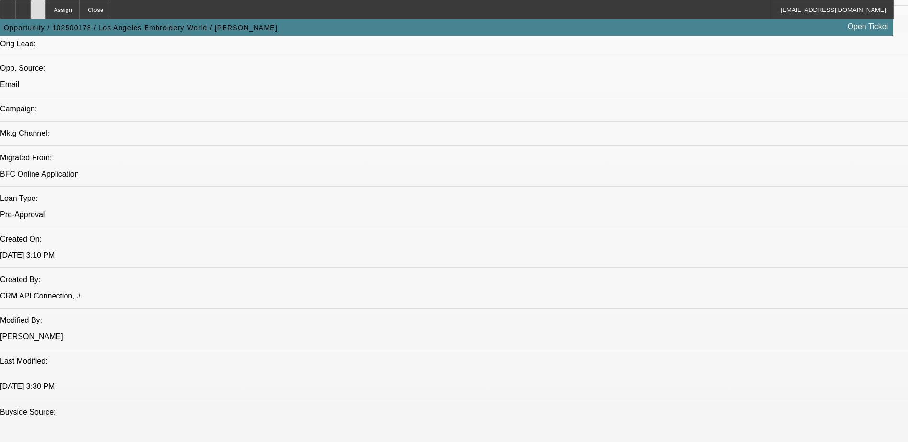
click at [38, 6] on icon at bounding box center [38, 6] width 0 height 0
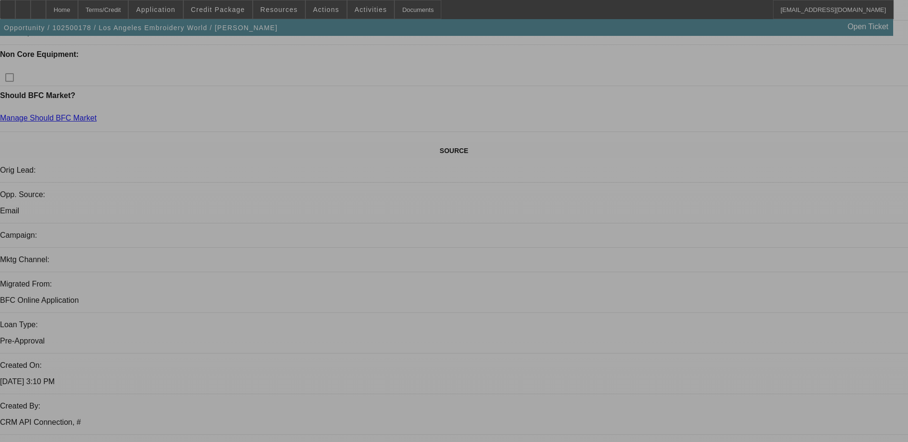
select select "0"
select select "2"
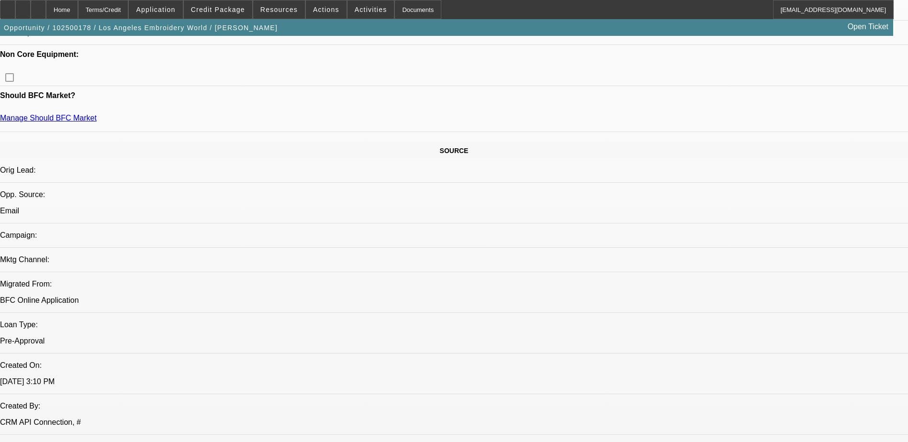
select select "2"
select select "0.1"
select select "4"
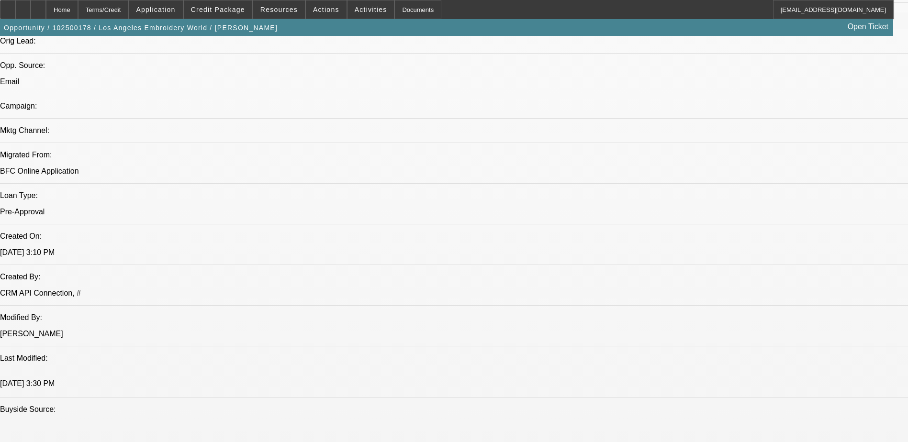
scroll to position [575, 0]
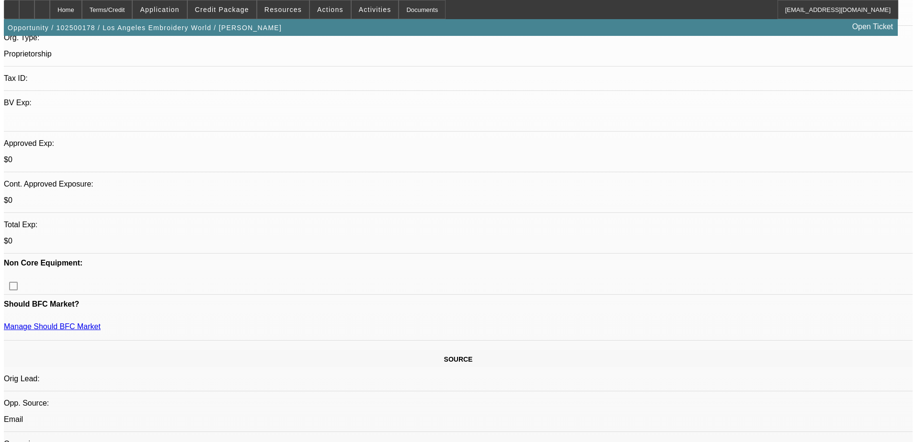
scroll to position [0, 0]
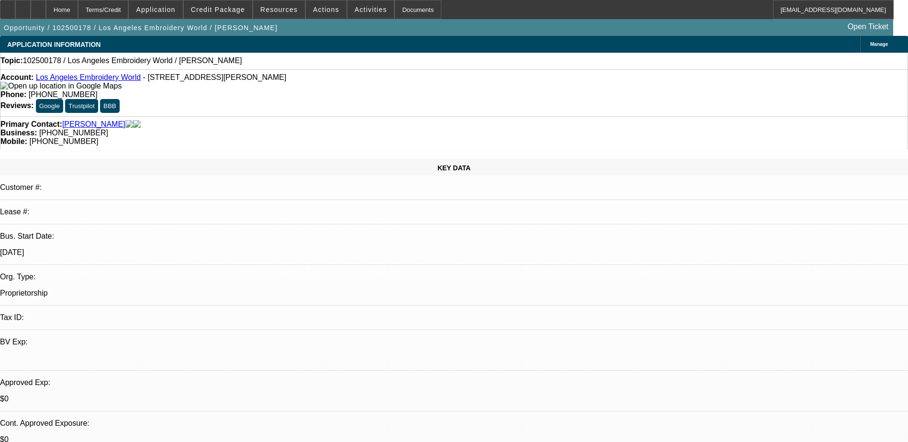
drag, startPoint x: 528, startPoint y: 225, endPoint x: 466, endPoint y: 210, distance: 63.0
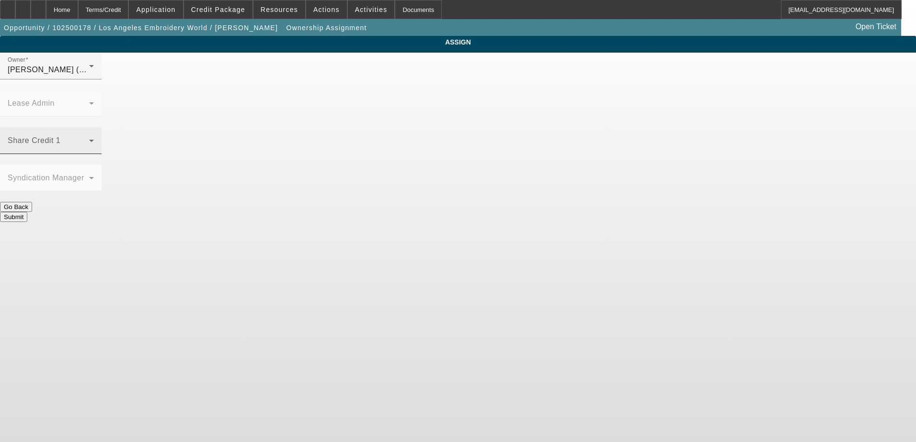
click at [89, 139] on span at bounding box center [48, 144] width 81 height 11
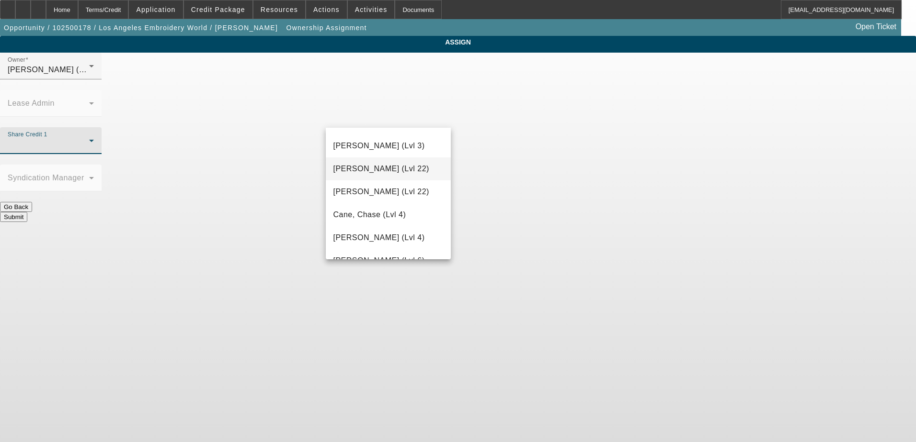
scroll to position [48, 0]
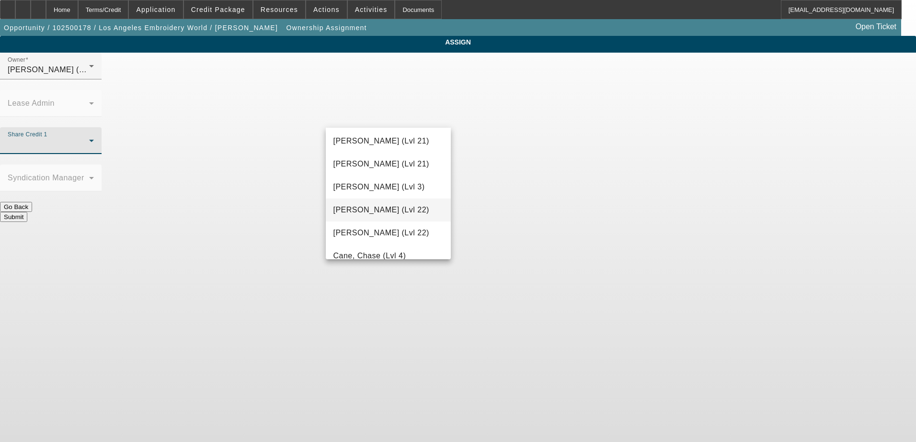
click at [397, 206] on span "Byrne, Mark (Lvl 22)" at bounding box center [381, 209] width 96 height 11
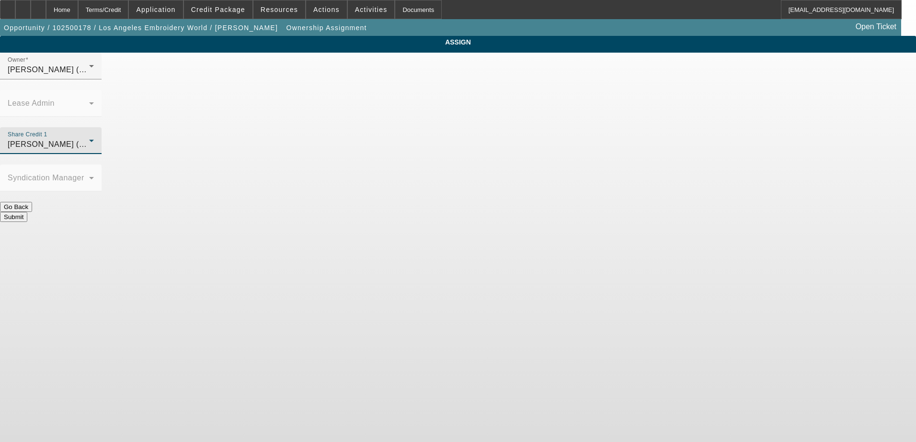
click at [94, 127] on div "Share Credit 1 Byrne, Mark (Lvl 22)" at bounding box center [51, 140] width 86 height 27
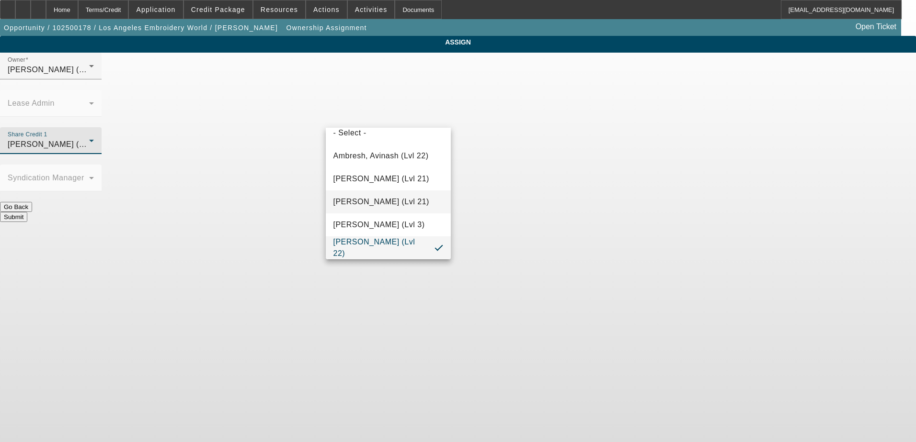
scroll to position [106, 0]
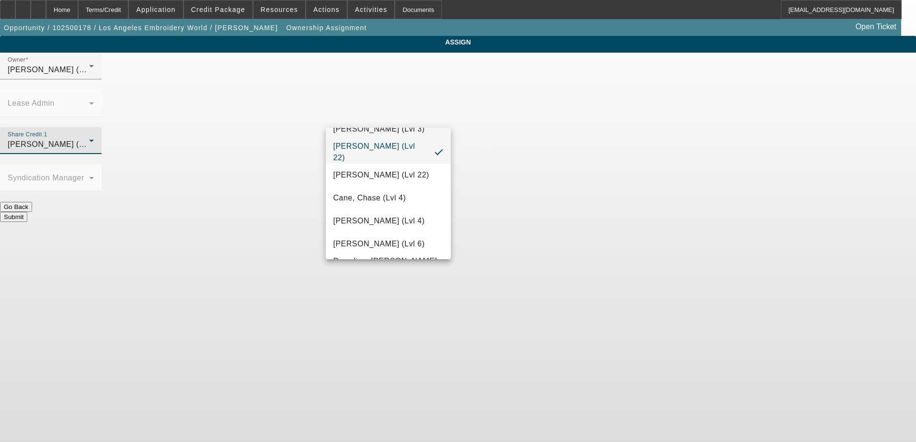
click at [408, 134] on mat-option "Bush, Dante (Lvl 3)" at bounding box center [388, 129] width 125 height 23
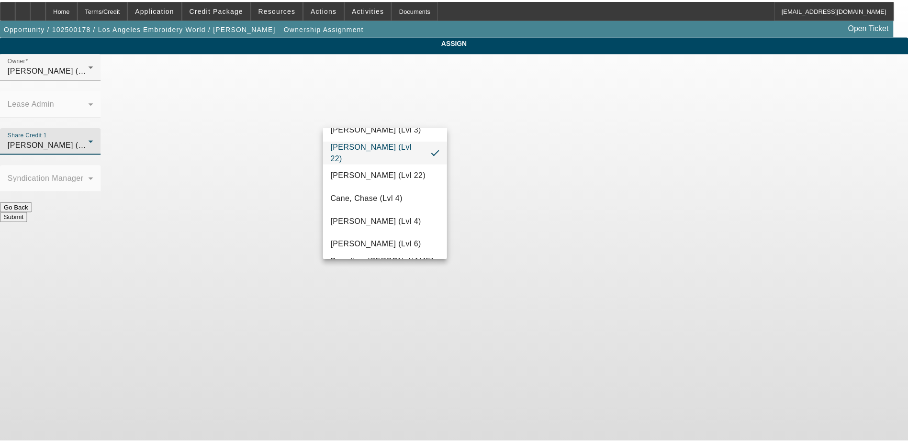
scroll to position [0, 0]
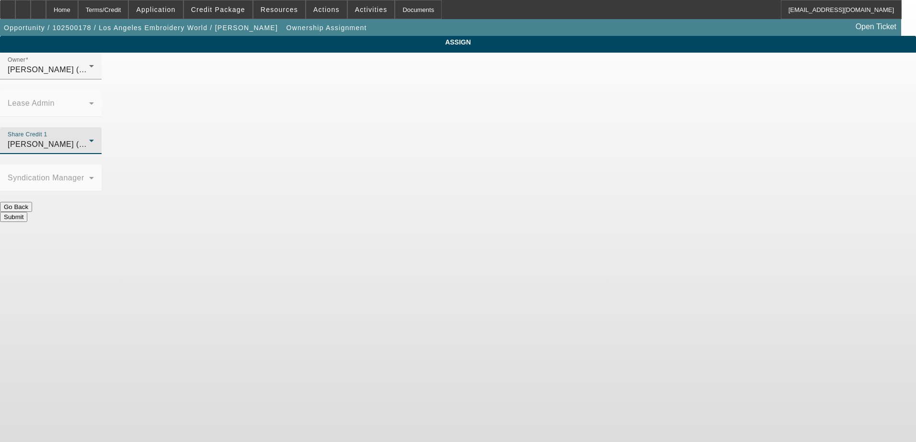
click at [27, 212] on button "Submit" at bounding box center [13, 217] width 27 height 10
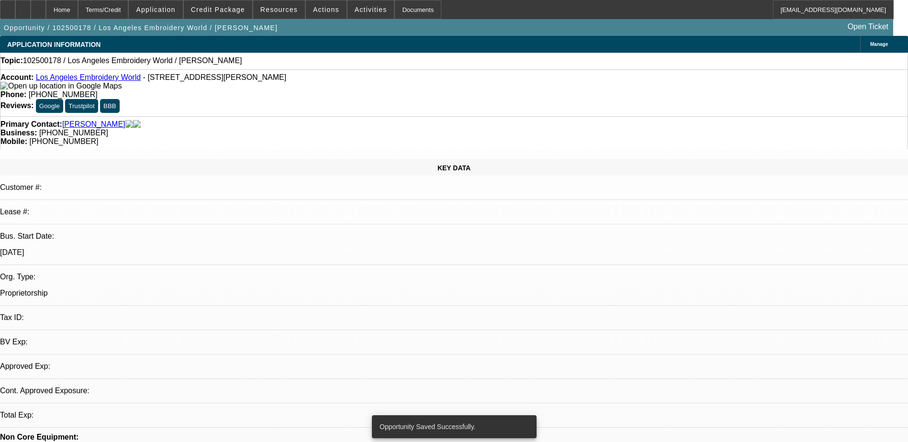
select select "0"
select select "2"
select select "0.1"
select select "4"
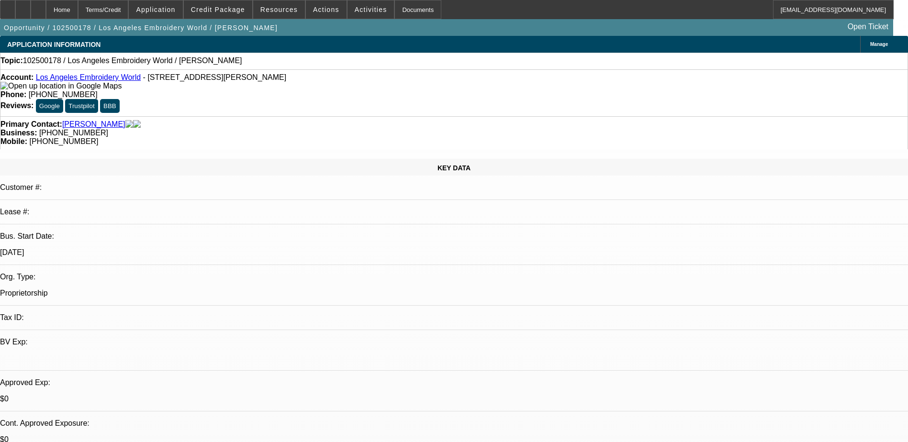
click at [319, 15] on span at bounding box center [326, 9] width 41 height 23
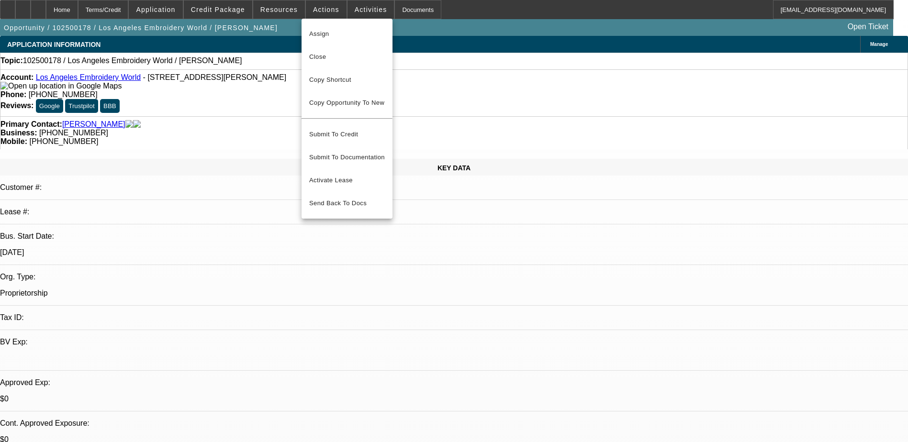
click at [355, 4] on div at bounding box center [454, 221] width 908 height 442
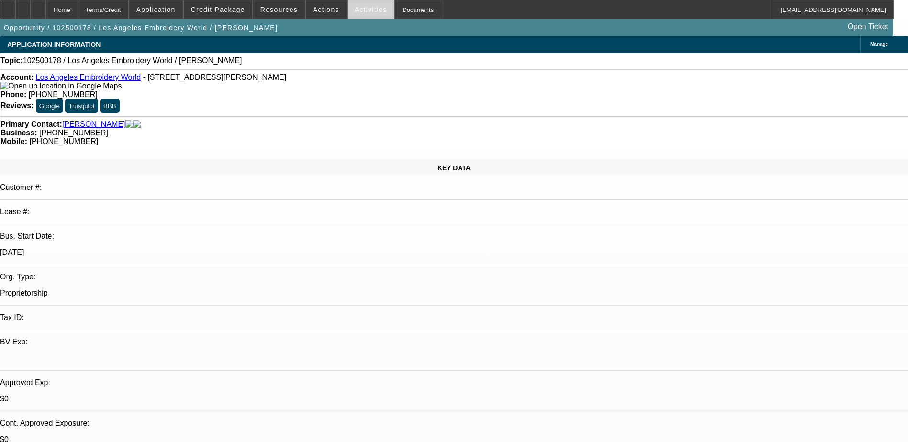
click at [355, 12] on span "Activities" at bounding box center [371, 10] width 33 height 8
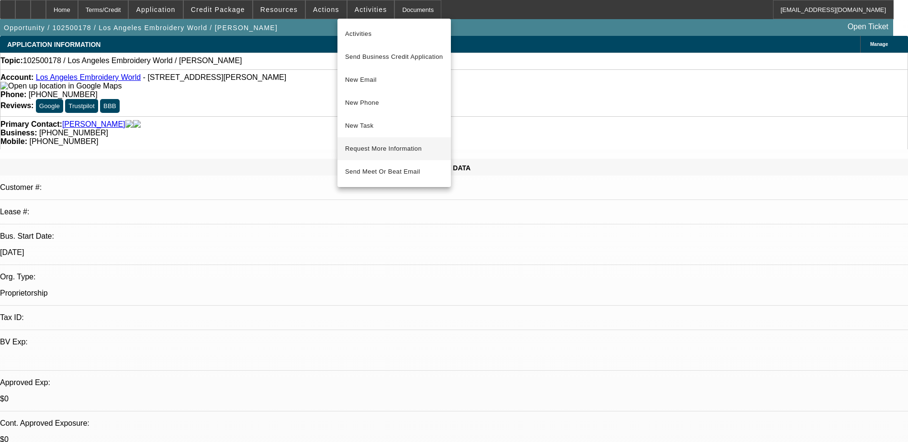
click at [397, 144] on span "Request More Information" at bounding box center [394, 148] width 98 height 11
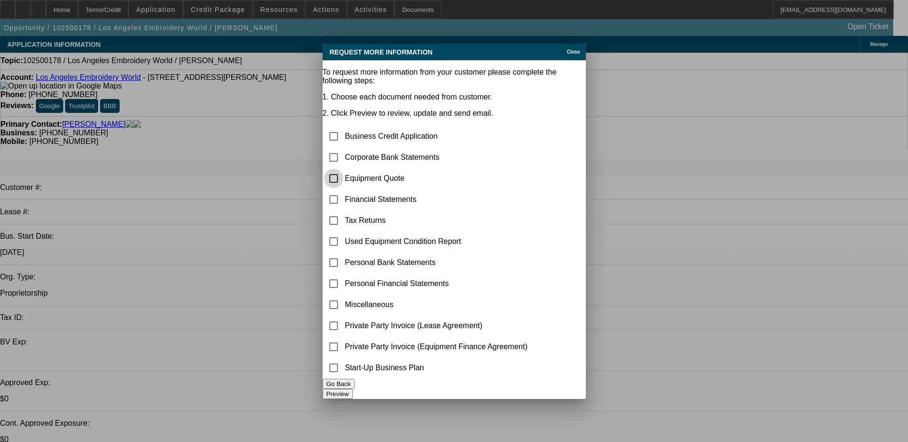
click at [343, 169] on input "checkbox" at bounding box center [333, 178] width 19 height 19
checkbox input "true"
click at [343, 295] on input "checkbox" at bounding box center [333, 304] width 19 height 19
checkbox input "true"
click at [353, 389] on button "Preview" at bounding box center [338, 394] width 30 height 10
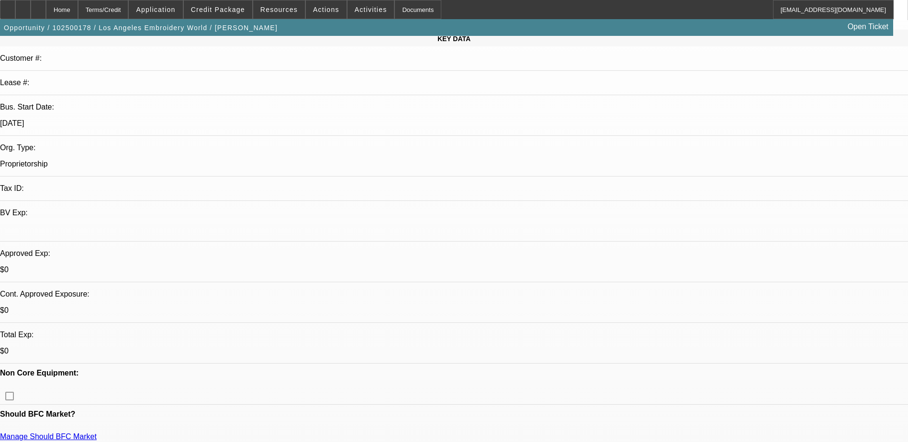
scroll to position [48, 0]
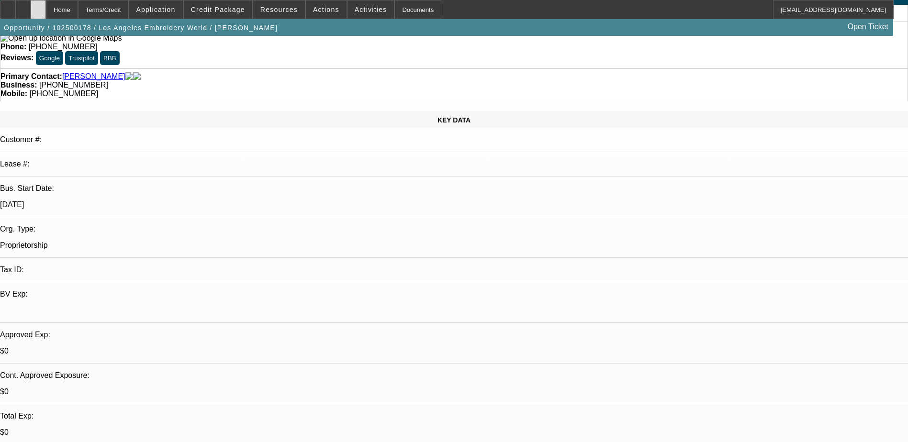
click at [38, 6] on icon at bounding box center [38, 6] width 0 height 0
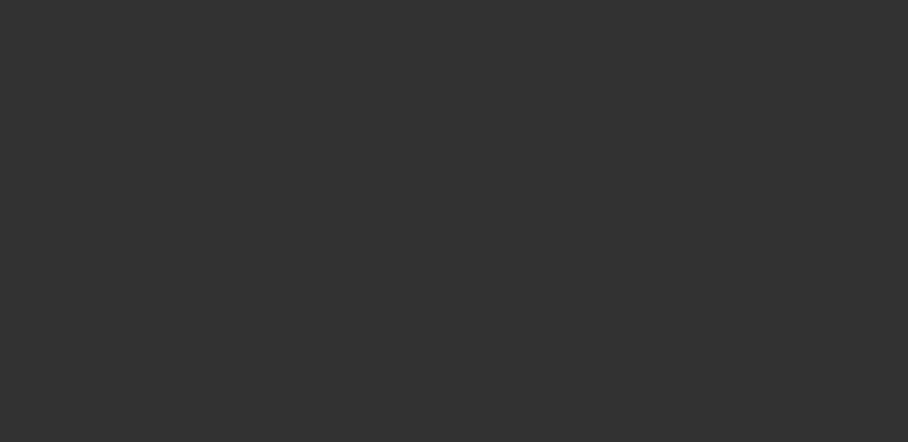
select select "0"
select select "2"
select select "0.1"
select select "4"
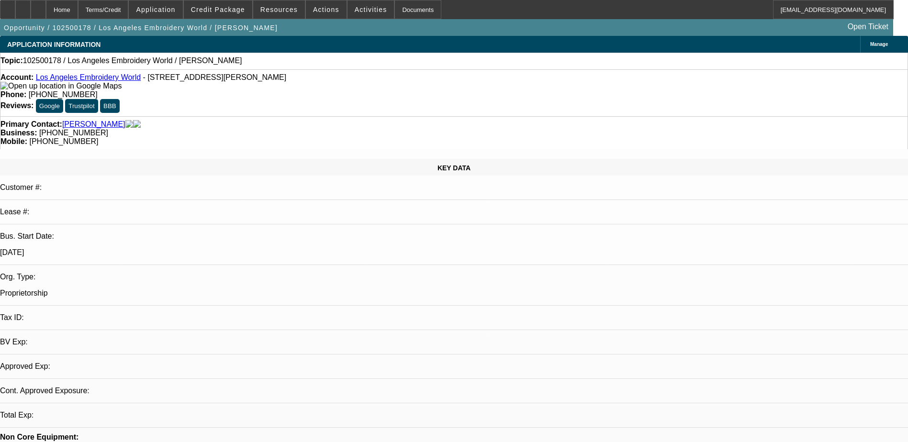
select select "0"
select select "2"
select select "0.1"
select select "4"
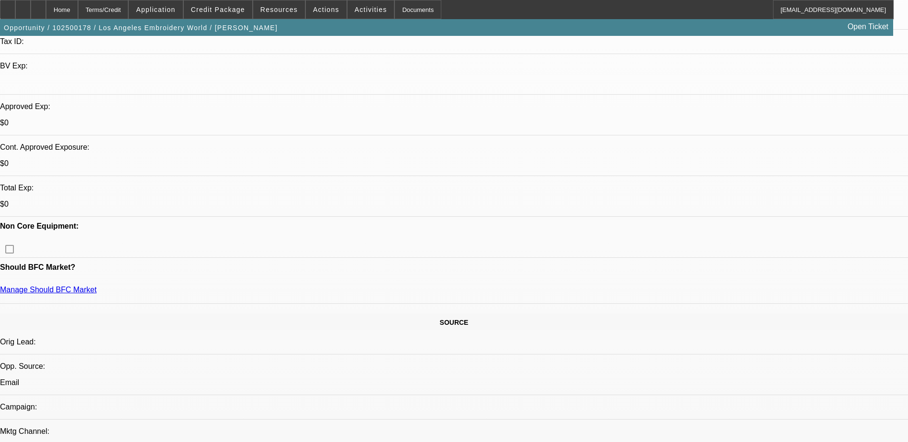
scroll to position [192, 0]
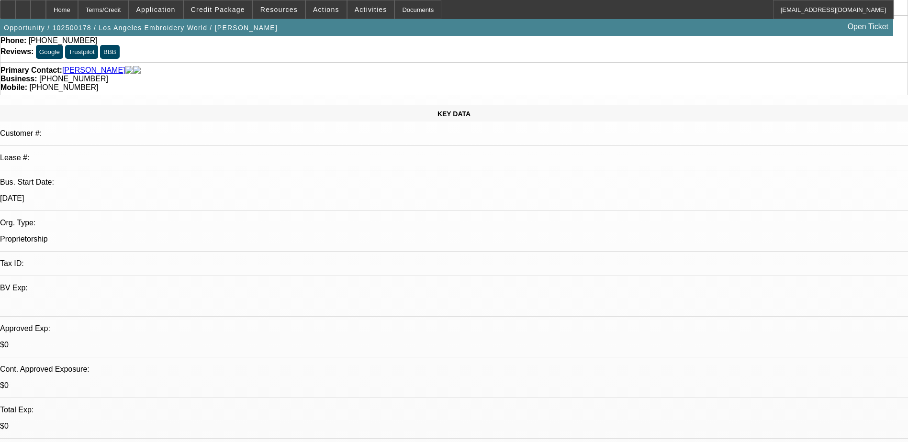
scroll to position [0, 0]
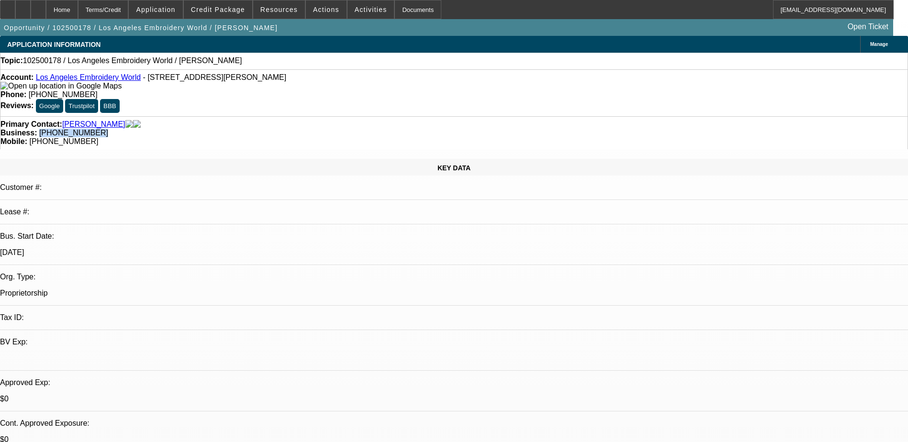
drag, startPoint x: 386, startPoint y: 102, endPoint x: 342, endPoint y: 114, distance: 45.8
click at [342, 116] on div "Primary Contact: [PERSON_NAME] Business: [PHONE_NUMBER] Mobile: [PHONE_NUMBER]" at bounding box center [454, 132] width 908 height 33
copy span "[PHONE_NUMBER]"
drag, startPoint x: 340, startPoint y: 114, endPoint x: 316, endPoint y: 99, distance: 28.8
click at [340, 116] on div "Primary Contact: [PERSON_NAME] Business: [PHONE_NUMBER] Mobile: [PHONE_NUMBER]" at bounding box center [454, 132] width 908 height 33
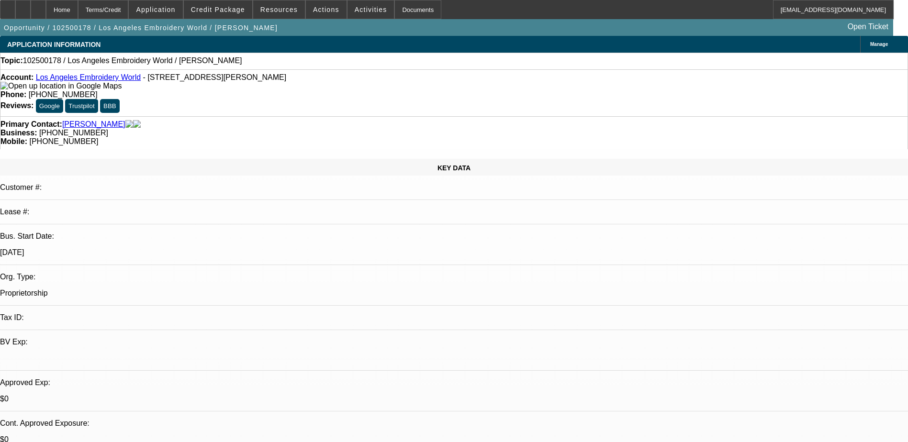
select select "0"
select select "2"
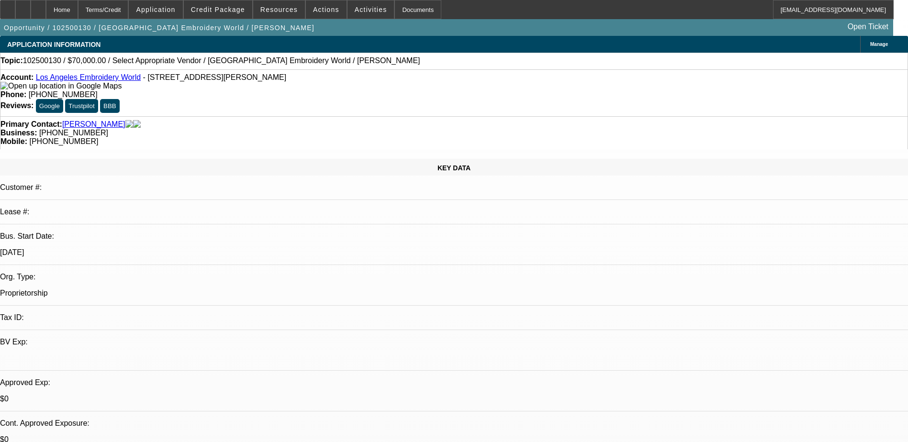
select select "0.1"
select select "4"
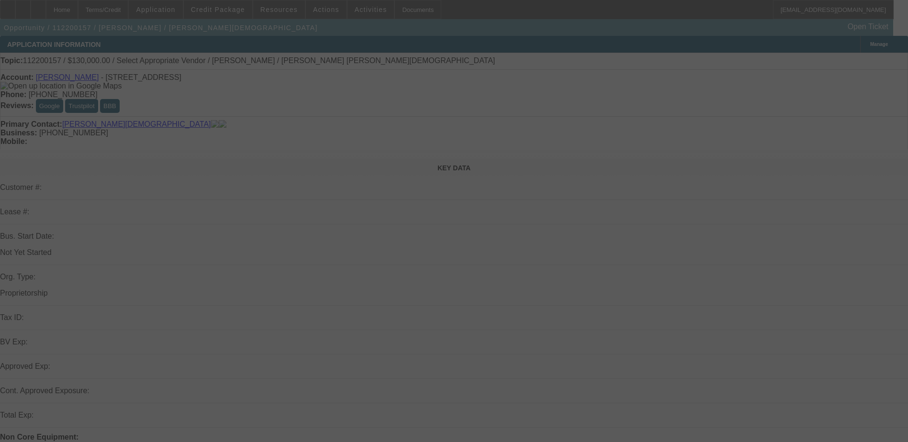
scroll to position [239, 0]
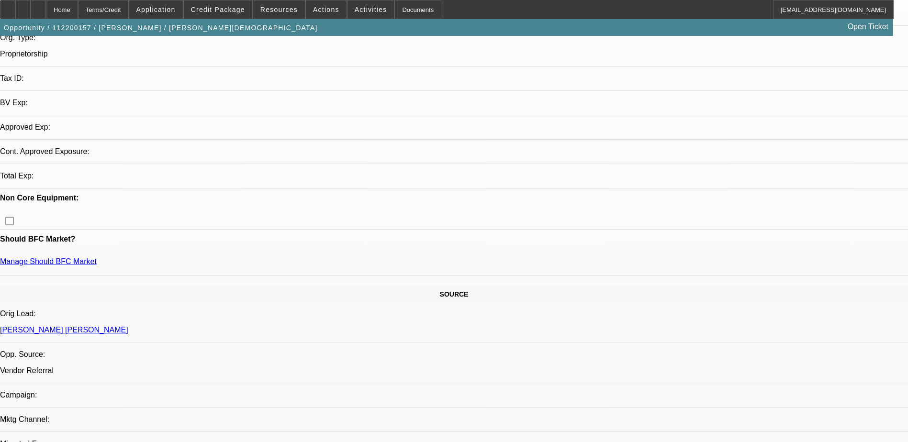
select select "0"
select select "2"
select select "0.1"
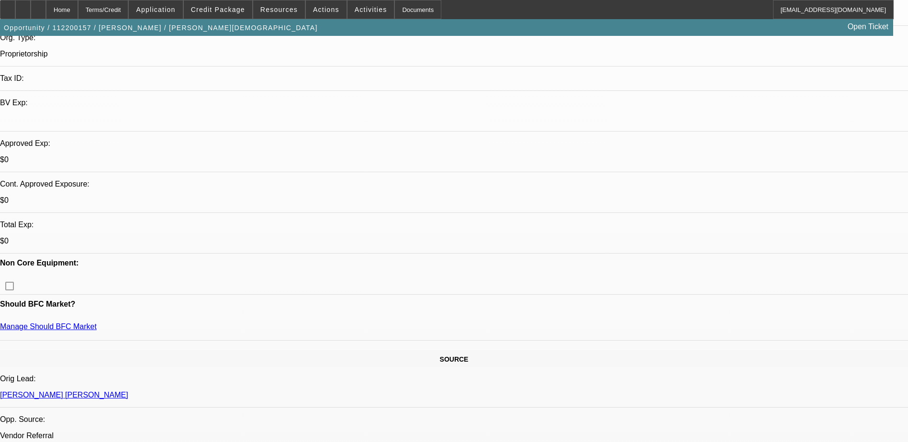
select select "1"
select select "2"
select select "4"
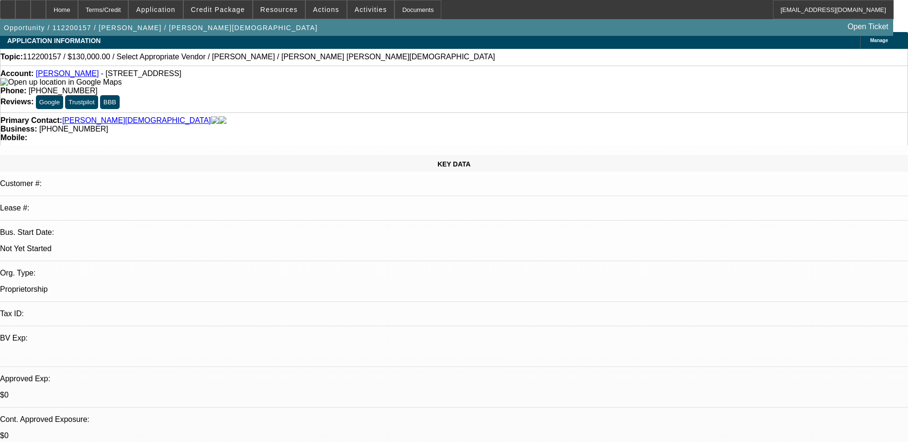
scroll to position [0, 0]
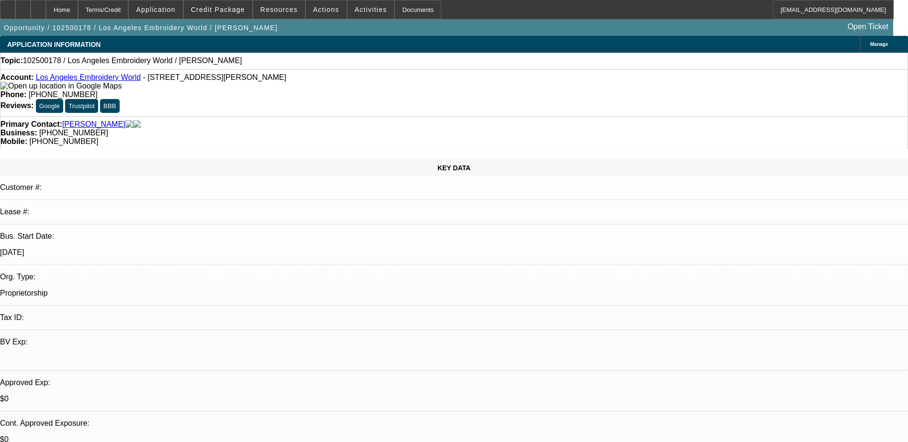
select select "0"
select select "2"
select select "0.1"
select select "4"
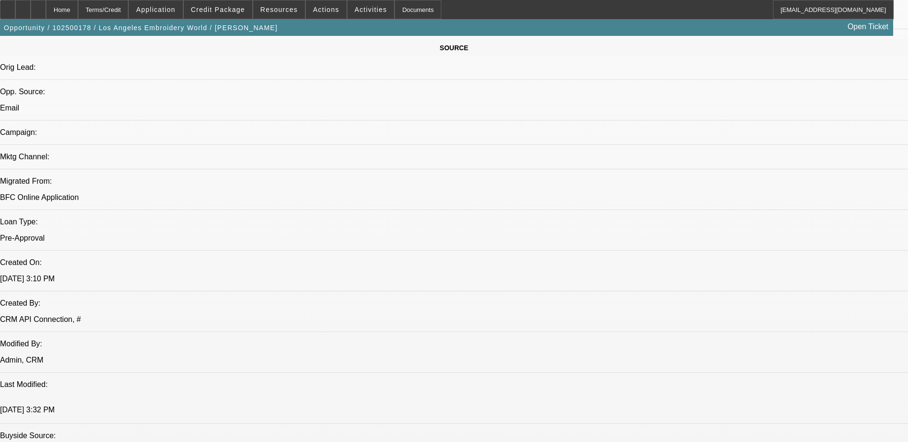
scroll to position [479, 0]
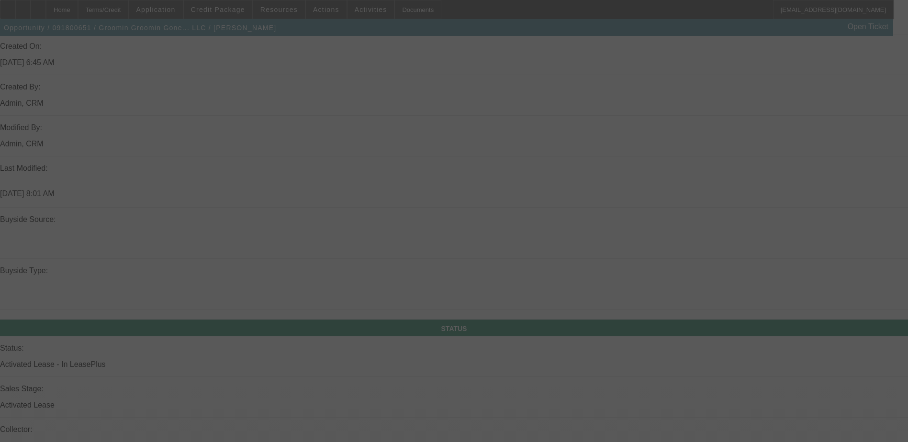
select select "0"
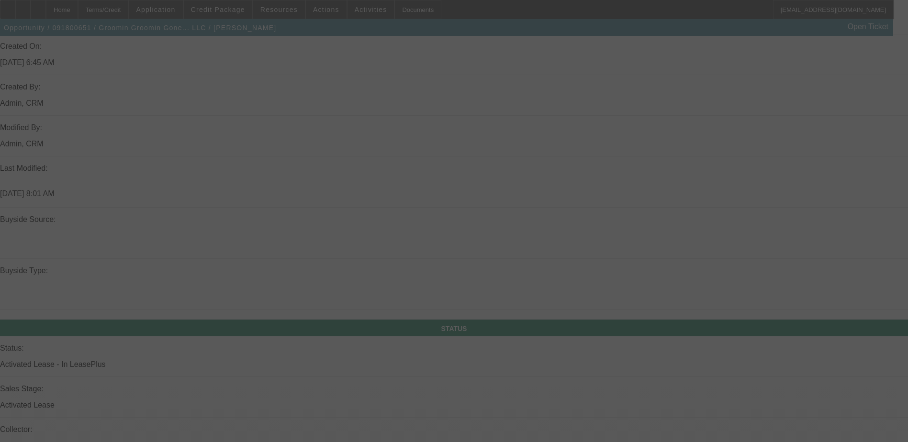
select select "0"
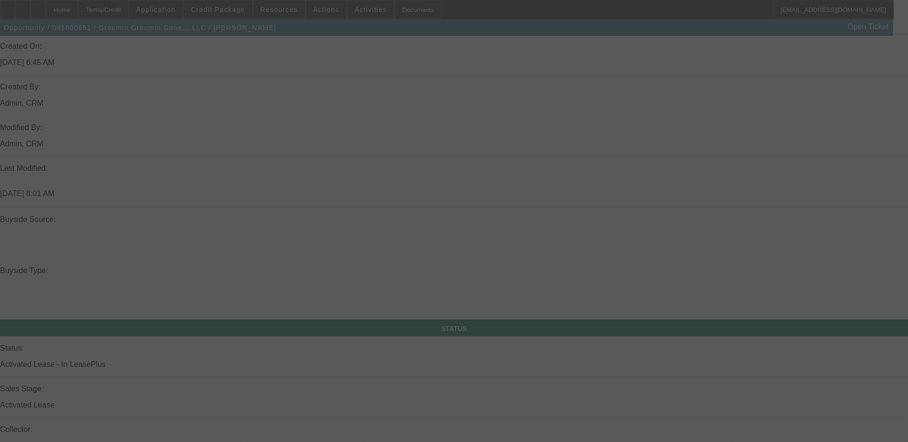
select select "0"
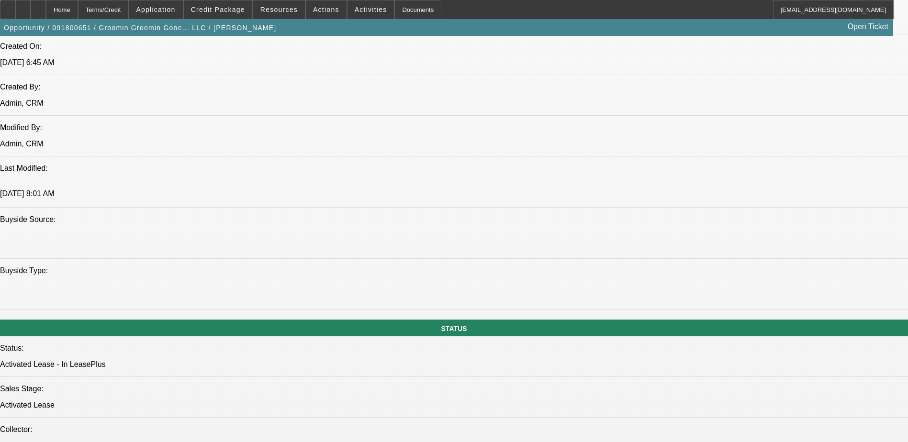
select select "1"
select select "3"
select select "6"
select select "1"
select select "3"
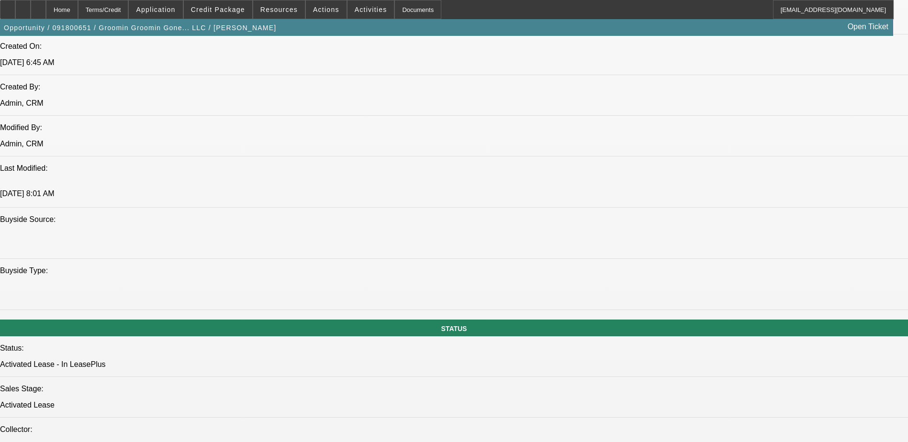
select select "6"
select select "1"
select select "3"
select select "6"
select select "1"
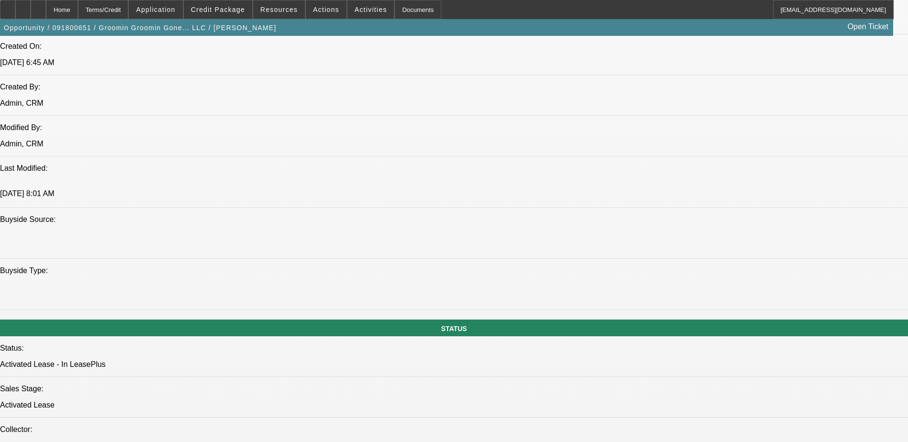
select select "3"
select select "6"
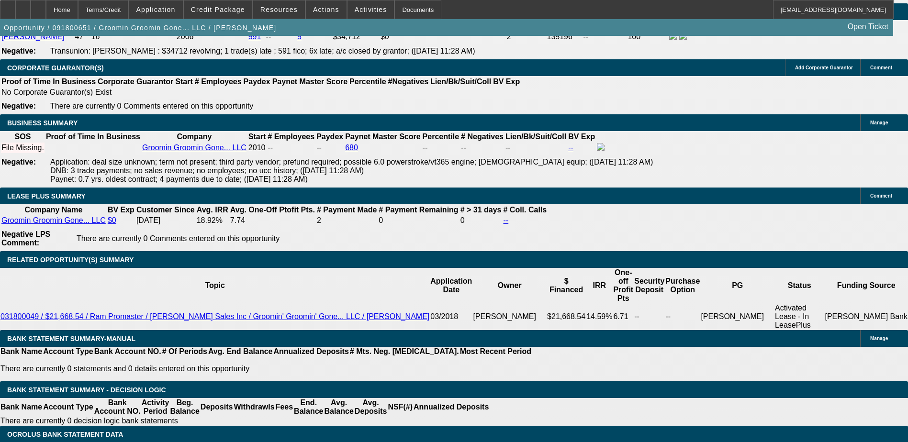
scroll to position [1588, 0]
